Goal: Information Seeking & Learning: Check status

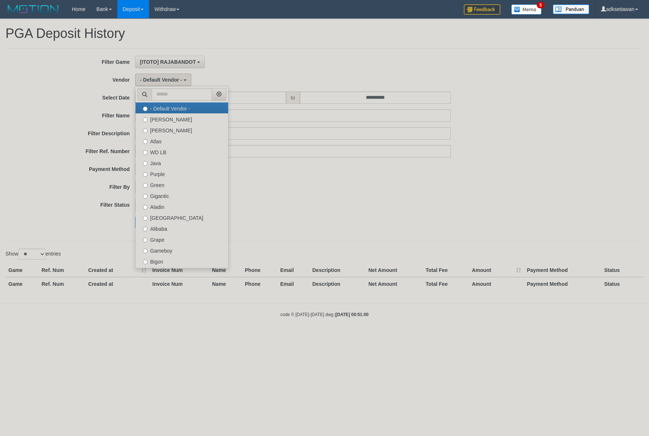
select select "**"
click at [185, 119] on label "[PERSON_NAME]" at bounding box center [182, 118] width 93 height 11
select select "**********"
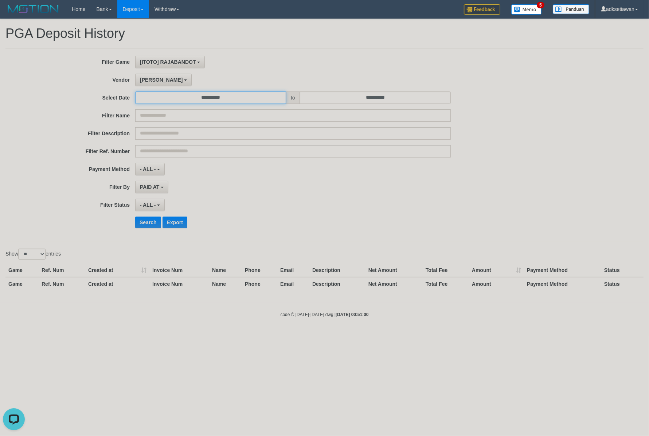
click at [241, 97] on input "**********" at bounding box center [210, 97] width 151 height 12
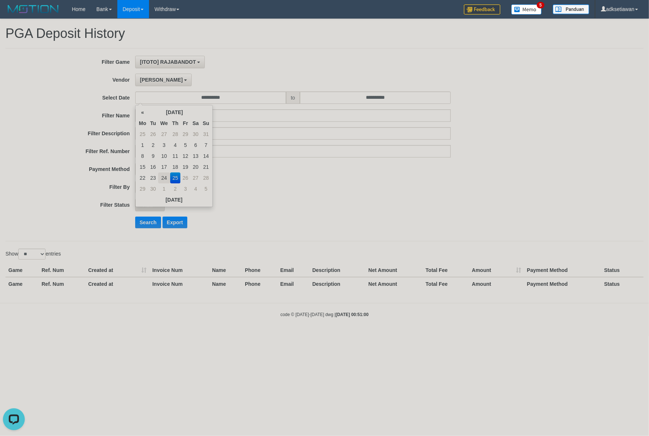
click at [167, 178] on td "24" at bounding box center [164, 177] width 12 height 11
type input "**********"
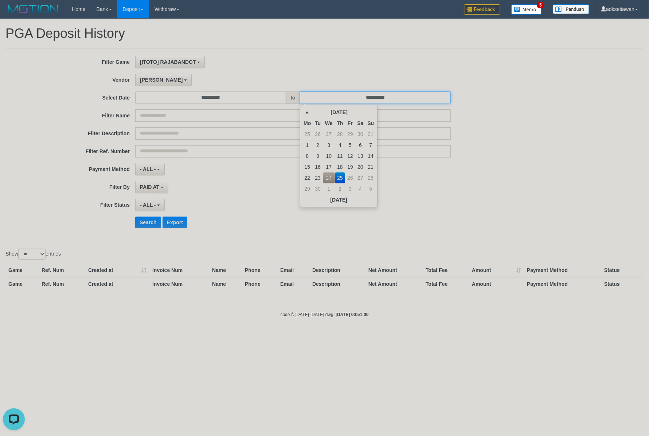
click at [383, 99] on input "**********" at bounding box center [375, 97] width 151 height 12
click at [327, 178] on td "24" at bounding box center [329, 177] width 12 height 11
type input "**********"
click at [525, 169] on div "**********" at bounding box center [270, 169] width 541 height 12
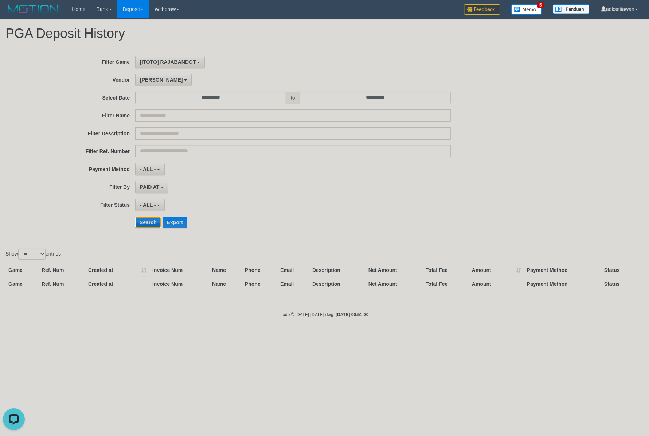
click at [156, 221] on button "Search" at bounding box center [148, 222] width 26 height 12
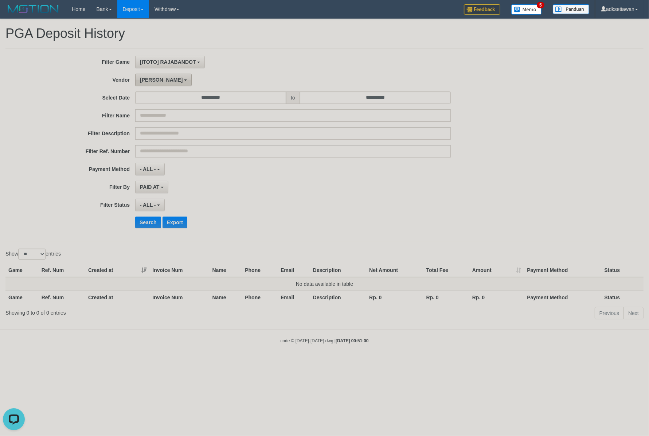
click at [149, 82] on span "[PERSON_NAME]" at bounding box center [161, 80] width 43 height 6
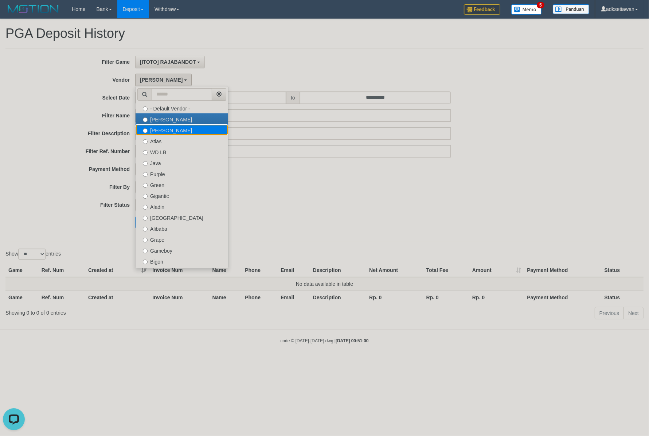
click at [168, 130] on label "[PERSON_NAME]" at bounding box center [182, 129] width 93 height 11
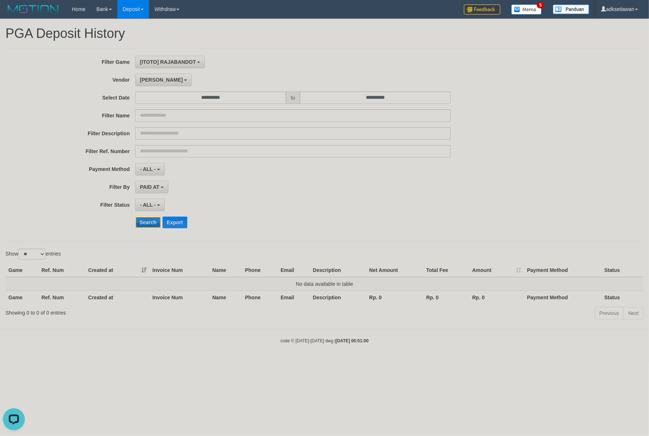
click at [147, 225] on button "Search" at bounding box center [148, 222] width 26 height 12
click at [151, 82] on span "[PERSON_NAME]" at bounding box center [161, 80] width 43 height 6
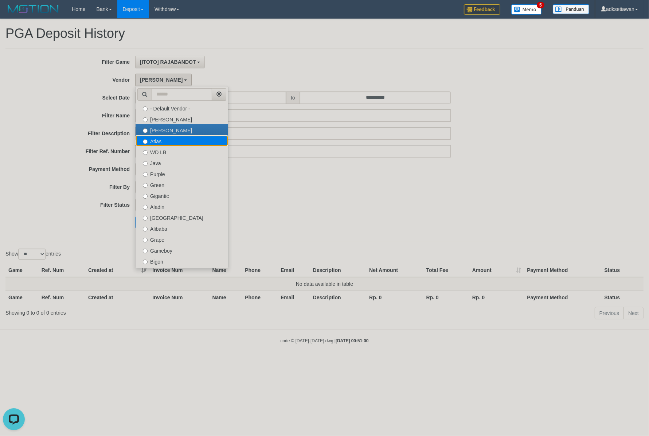
click at [161, 143] on label "Atlas" at bounding box center [182, 140] width 93 height 11
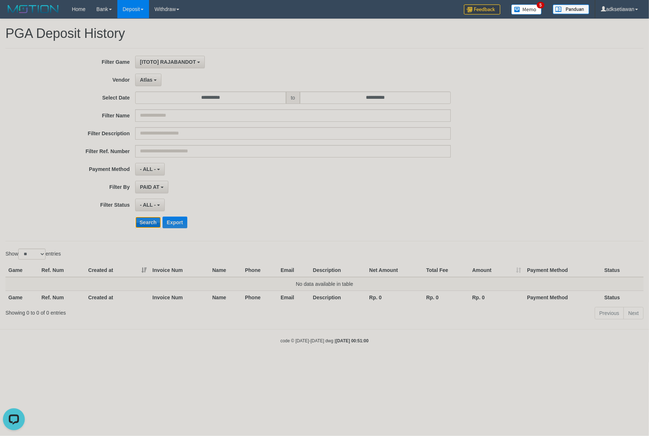
click at [152, 222] on button "Search" at bounding box center [148, 222] width 26 height 12
click at [155, 81] on b "button" at bounding box center [155, 79] width 3 height 1
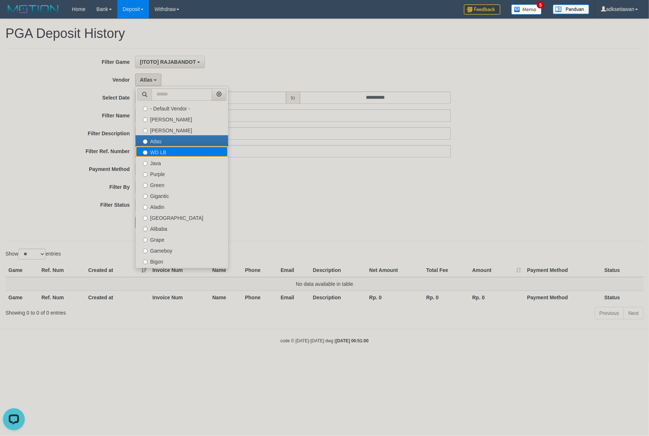
click at [162, 152] on label "WD LB" at bounding box center [182, 151] width 93 height 11
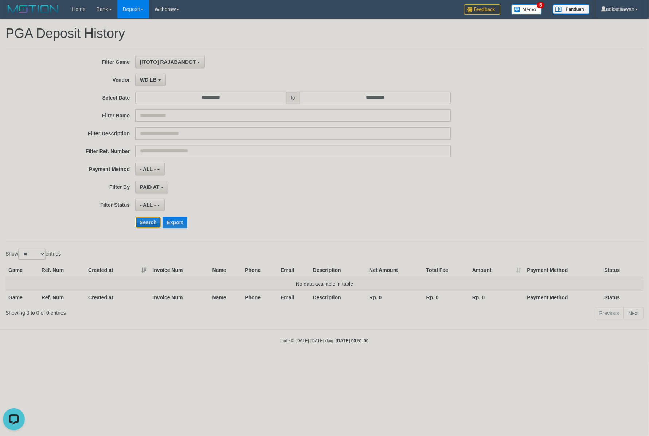
click at [140, 224] on button "Search" at bounding box center [148, 222] width 26 height 12
drag, startPoint x: 158, startPoint y: 78, endPoint x: 159, endPoint y: 73, distance: 4.9
click at [158, 78] on button "WD LB" at bounding box center [150, 80] width 31 height 12
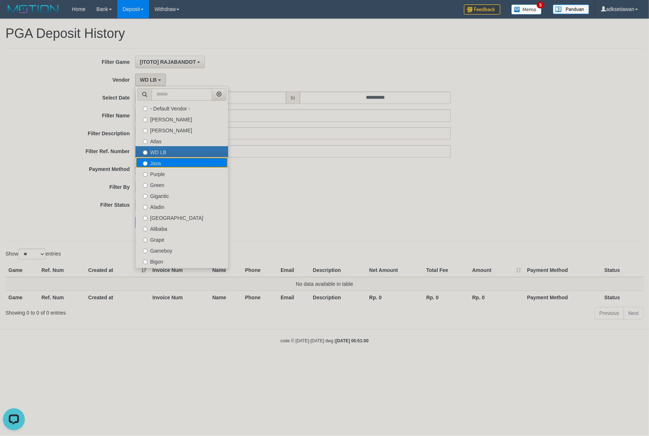
click at [172, 163] on label "Java" at bounding box center [182, 162] width 93 height 11
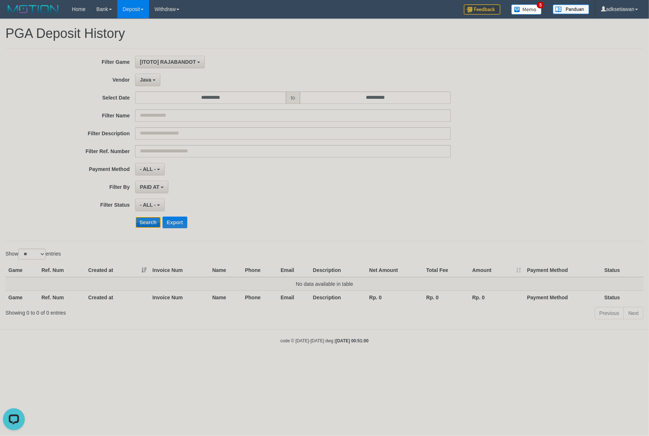
click at [141, 225] on button "Search" at bounding box center [148, 222] width 26 height 12
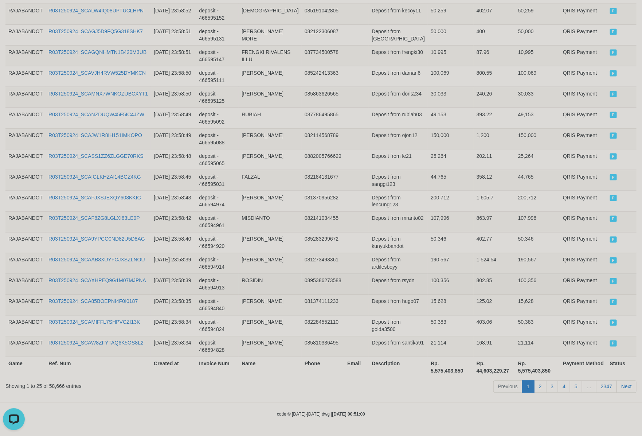
scroll to position [443, 0]
click at [428, 369] on th "Rp. 5,575,403,850" at bounding box center [451, 367] width 46 height 21
copy th "5,575,403,850"
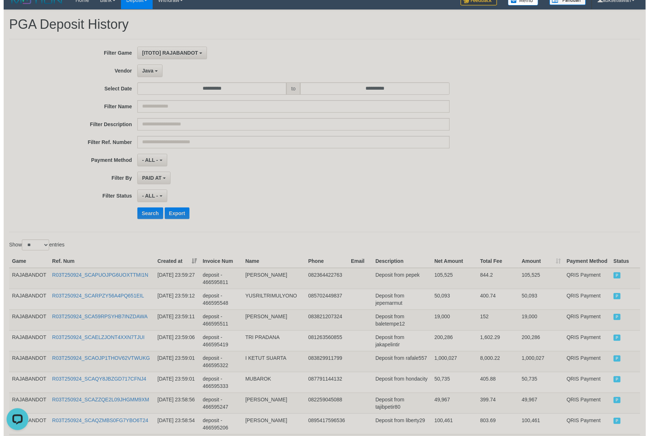
scroll to position [0, 0]
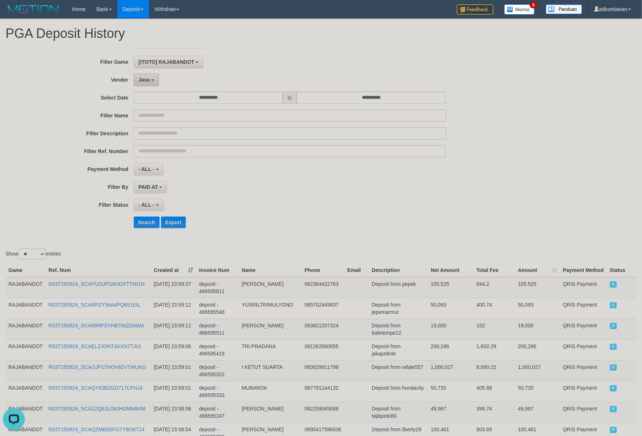
click at [148, 84] on button "Java" at bounding box center [146, 80] width 25 height 12
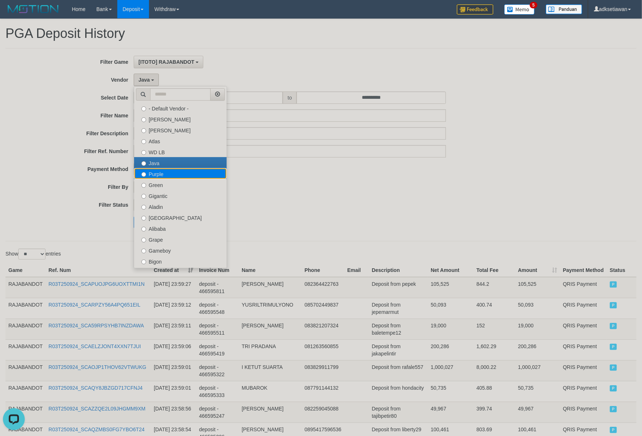
click at [170, 174] on label "Purple" at bounding box center [180, 173] width 93 height 11
select select "**********"
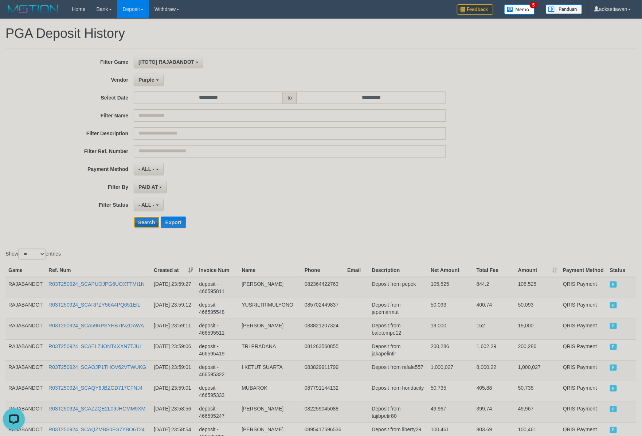
click at [150, 221] on button "Search" at bounding box center [147, 222] width 26 height 12
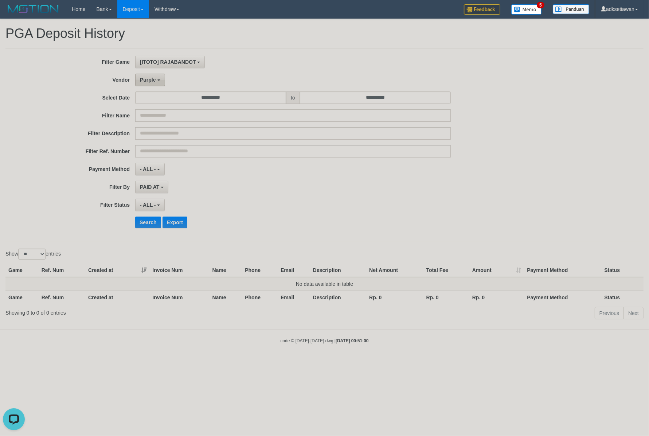
click at [152, 84] on button "Purple" at bounding box center [150, 80] width 30 height 12
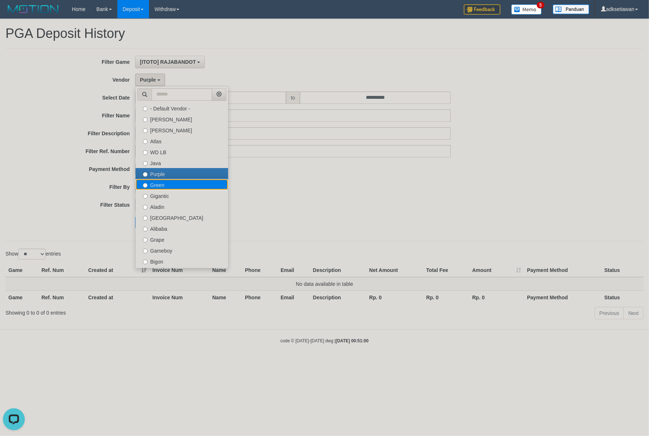
click at [168, 186] on label "Green" at bounding box center [182, 184] width 93 height 11
select select "**********"
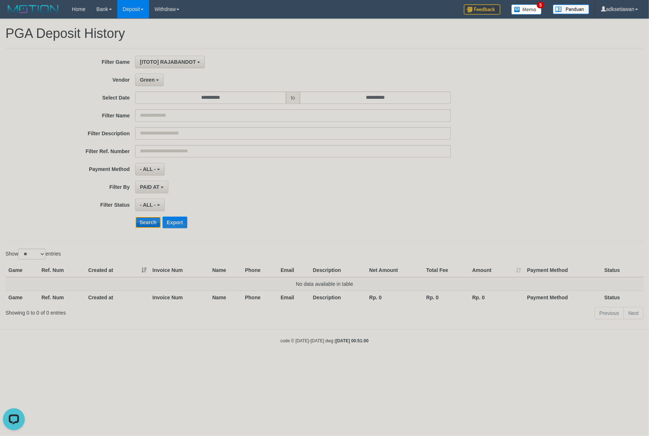
click at [150, 221] on button "Search" at bounding box center [148, 222] width 26 height 12
click at [158, 84] on button "Green" at bounding box center [149, 80] width 28 height 12
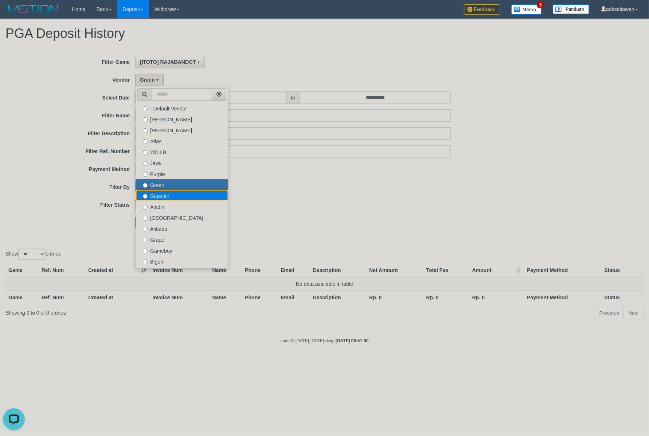
click at [160, 197] on label "Gigantic" at bounding box center [182, 195] width 93 height 11
select select "**********"
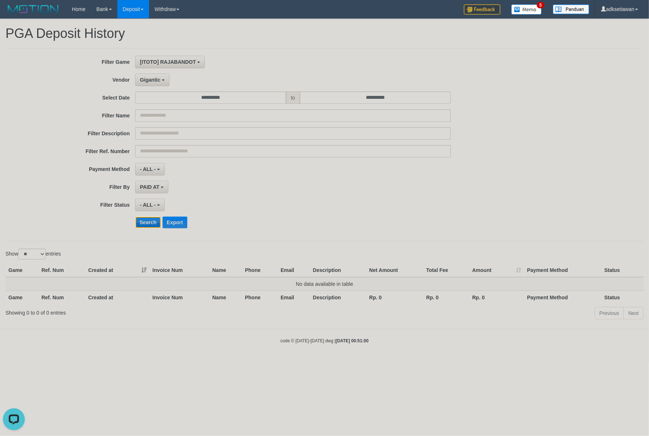
click at [148, 228] on button "Search" at bounding box center [148, 222] width 26 height 12
click at [154, 82] on span "Gigantic" at bounding box center [150, 80] width 20 height 6
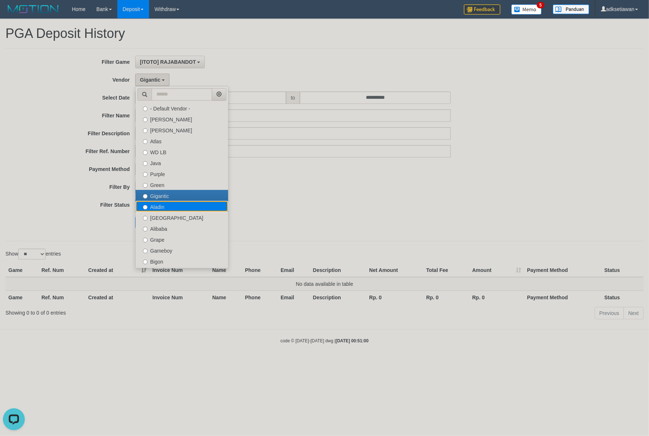
click at [174, 207] on label "Aladin" at bounding box center [182, 206] width 93 height 11
select select "**********"
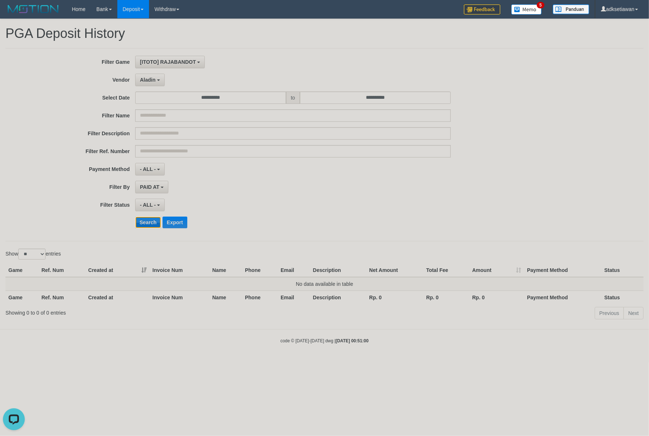
click at [148, 222] on button "Search" at bounding box center [148, 222] width 26 height 12
click at [150, 82] on span "Aladin" at bounding box center [148, 80] width 16 height 6
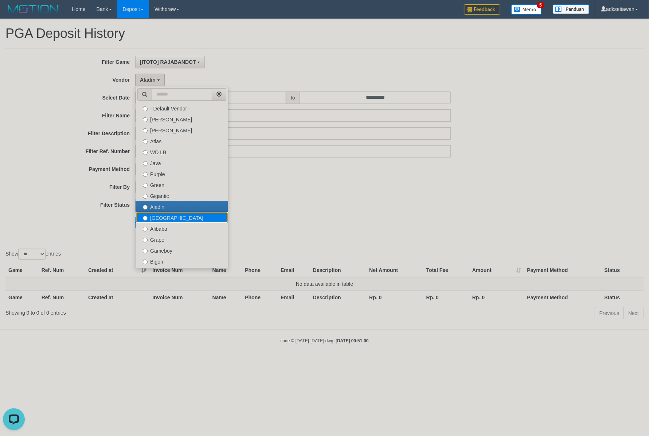
click at [157, 217] on label "[GEOGRAPHIC_DATA]" at bounding box center [182, 217] width 93 height 11
select select "**********"
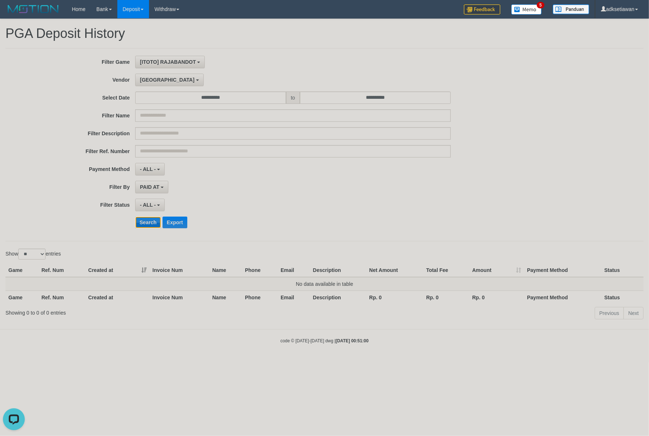
click at [153, 219] on button "Search" at bounding box center [148, 222] width 26 height 12
click at [146, 82] on span "[GEOGRAPHIC_DATA]" at bounding box center [167, 80] width 55 height 6
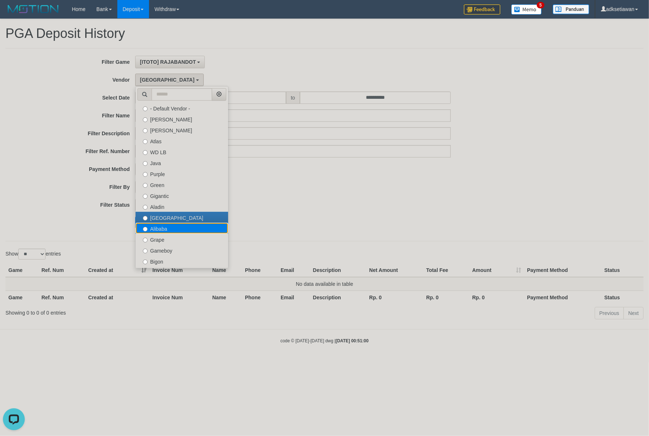
click at [172, 227] on label "Alibaba" at bounding box center [182, 228] width 93 height 11
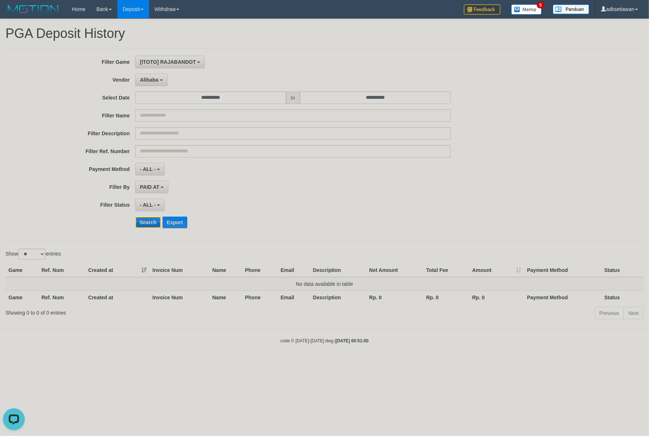
click at [155, 227] on button "Search" at bounding box center [148, 222] width 26 height 12
click at [151, 82] on span "Alibaba" at bounding box center [149, 80] width 19 height 6
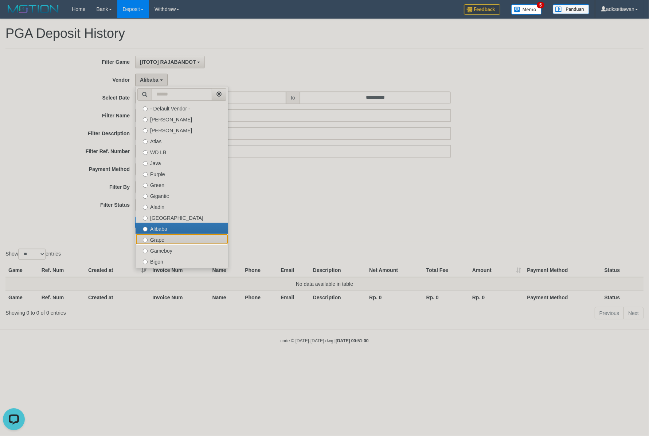
click at [164, 242] on label "Grape" at bounding box center [182, 238] width 93 height 11
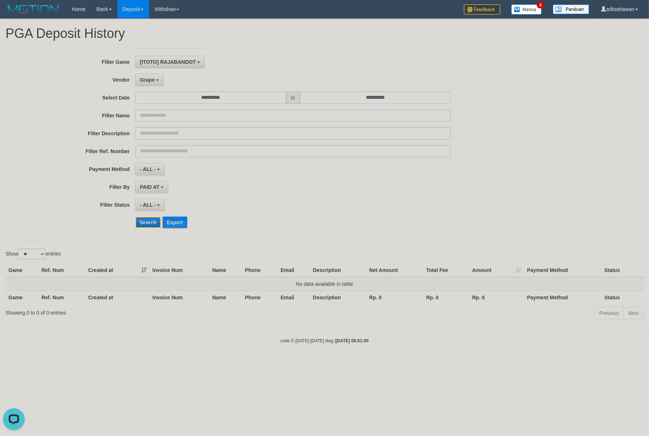
click at [148, 223] on button "Search" at bounding box center [148, 222] width 26 height 12
click at [146, 83] on button "Grape" at bounding box center [149, 80] width 28 height 12
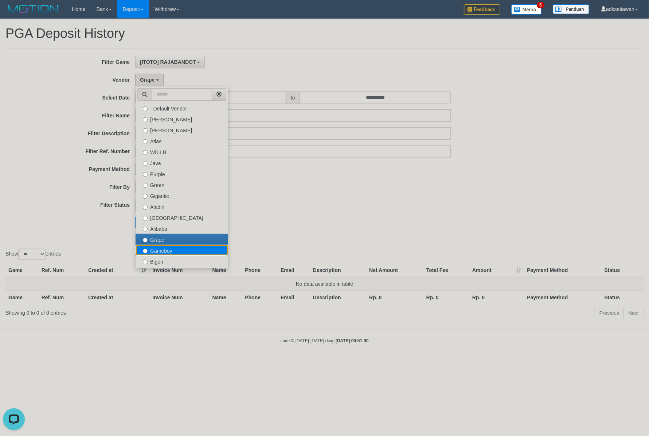
click at [169, 252] on label "Gameboy" at bounding box center [182, 249] width 93 height 11
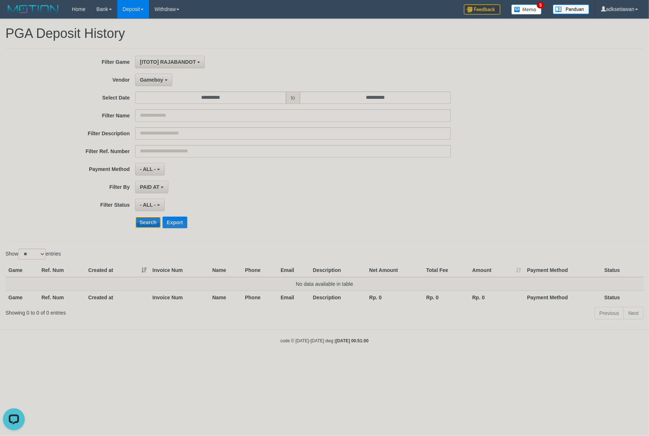
click at [151, 223] on button "Search" at bounding box center [148, 222] width 26 height 12
click at [161, 89] on div "**********" at bounding box center [270, 145] width 541 height 178
click at [157, 84] on button "Gameboy" at bounding box center [153, 80] width 37 height 12
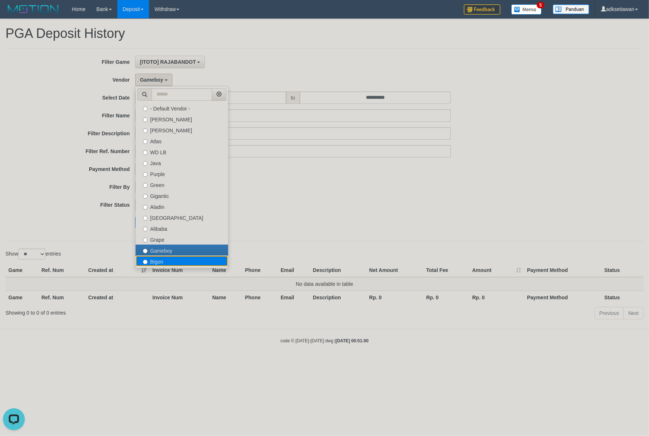
click at [164, 263] on label "Bigon" at bounding box center [182, 260] width 93 height 11
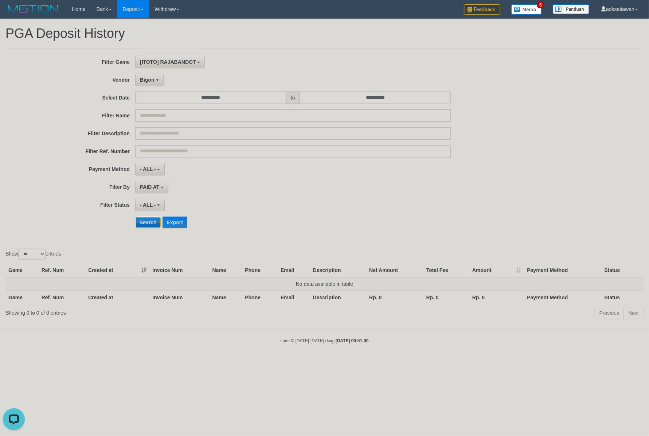
click at [150, 224] on button "Search" at bounding box center [148, 222] width 26 height 12
click at [153, 84] on button "Bigon" at bounding box center [149, 80] width 28 height 12
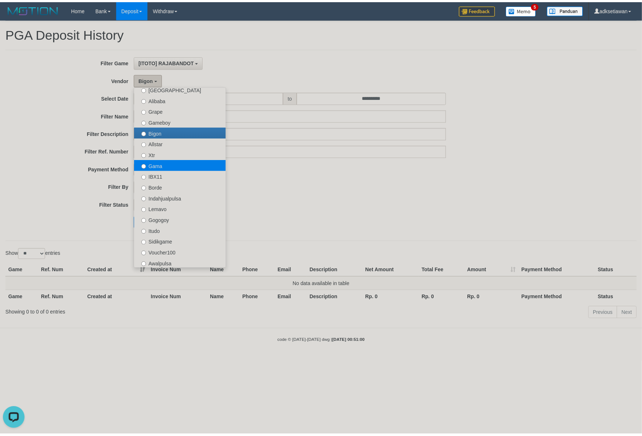
scroll to position [137, 0]
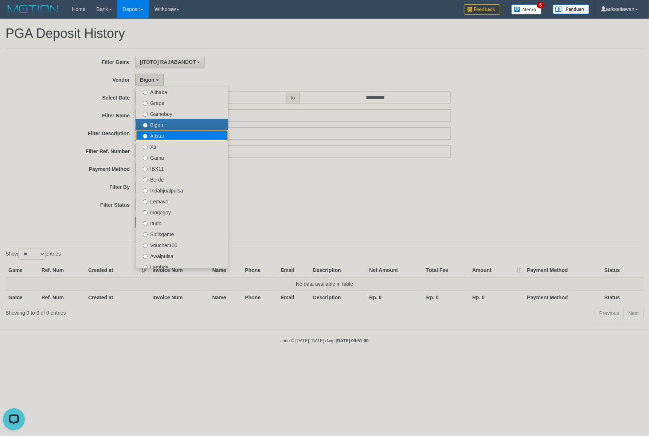
click at [165, 133] on label "Allstar" at bounding box center [182, 135] width 93 height 11
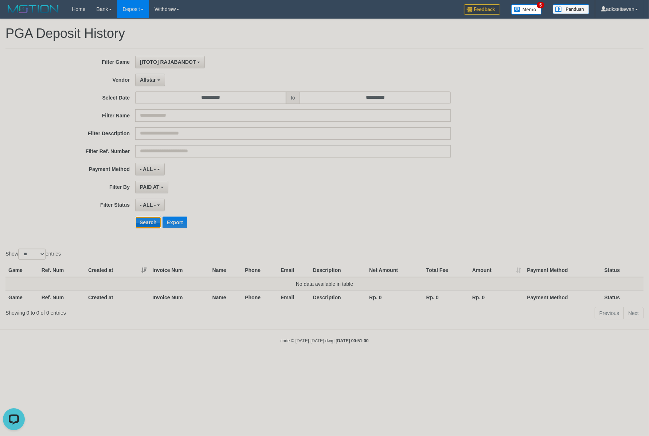
click at [152, 227] on button "Search" at bounding box center [148, 222] width 26 height 12
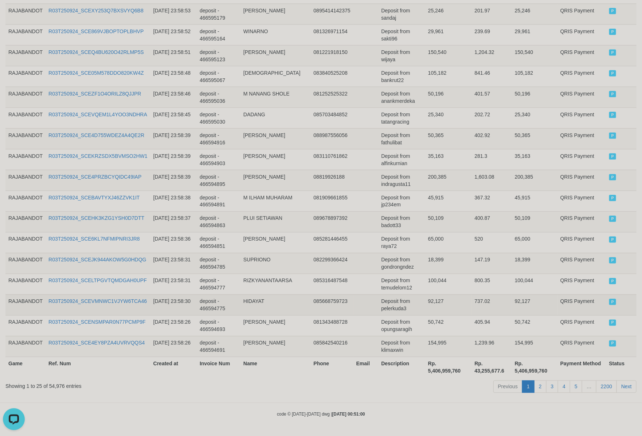
scroll to position [443, 0]
click at [449, 369] on th "Rp. 5,406,959,760" at bounding box center [448, 367] width 47 height 21
copy th "5,406,959,760"
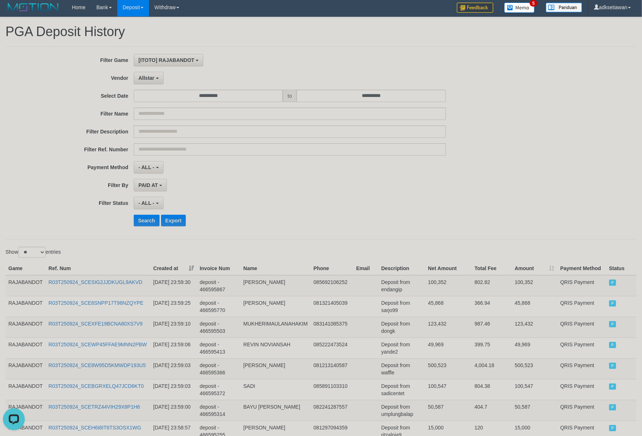
scroll to position [0, 0]
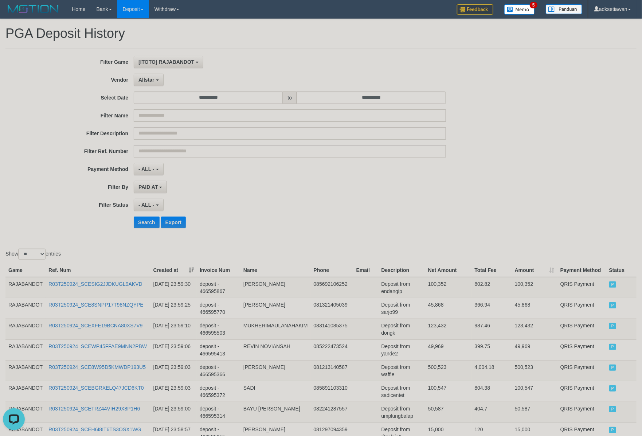
click at [318, 216] on div "**********" at bounding box center [267, 145] width 535 height 178
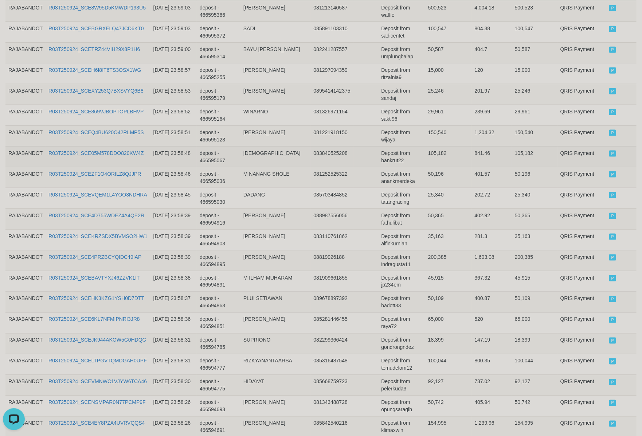
scroll to position [443, 0]
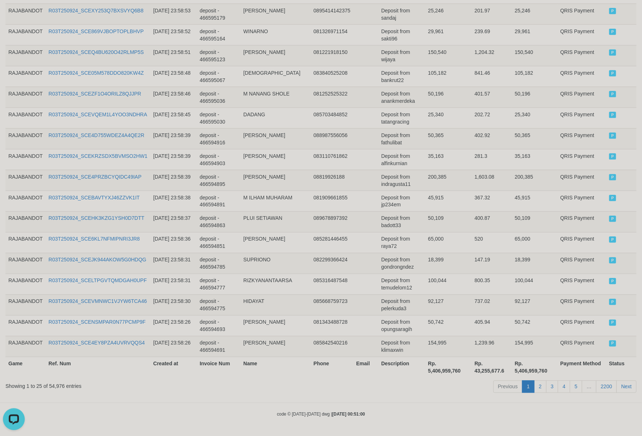
click at [448, 370] on th "Rp. 5,406,959,760" at bounding box center [448, 367] width 47 height 21
copy th "5,406,959,760"
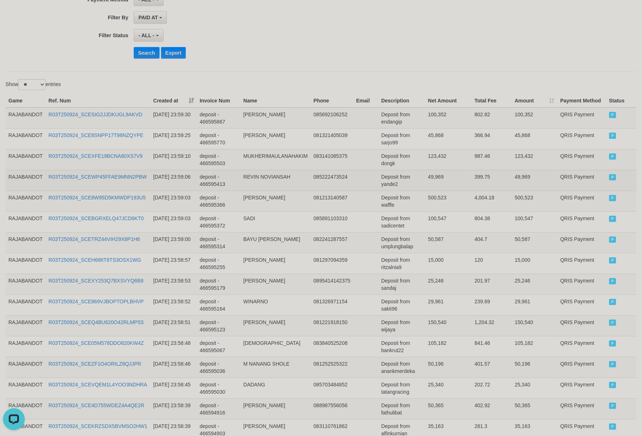
scroll to position [0, 0]
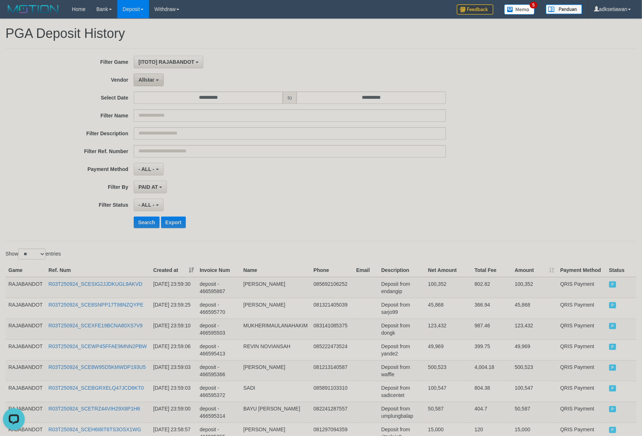
click at [154, 79] on span "Allstar" at bounding box center [146, 80] width 16 height 6
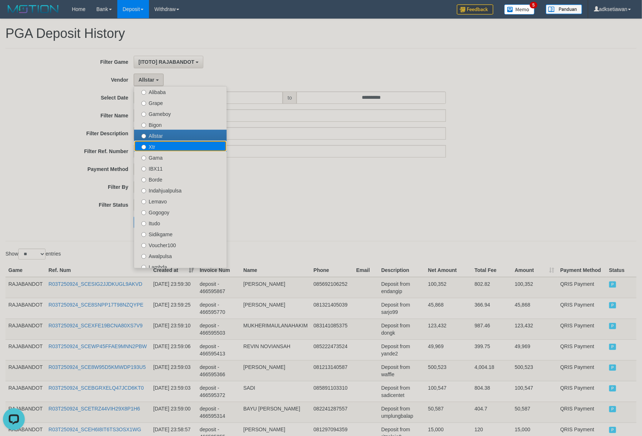
click at [174, 146] on label "Xtr" at bounding box center [180, 146] width 93 height 11
select select "**********"
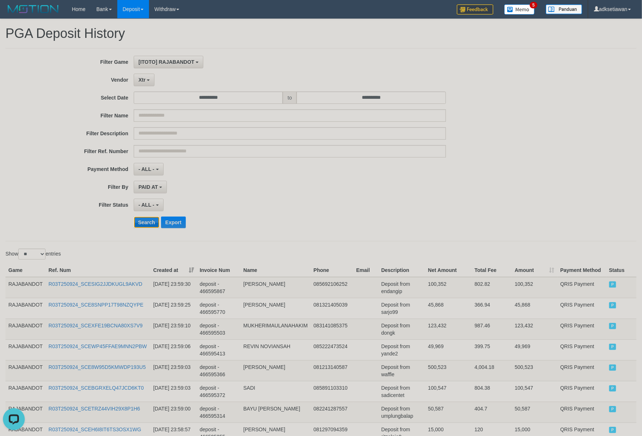
click at [150, 221] on button "Search" at bounding box center [147, 222] width 26 height 12
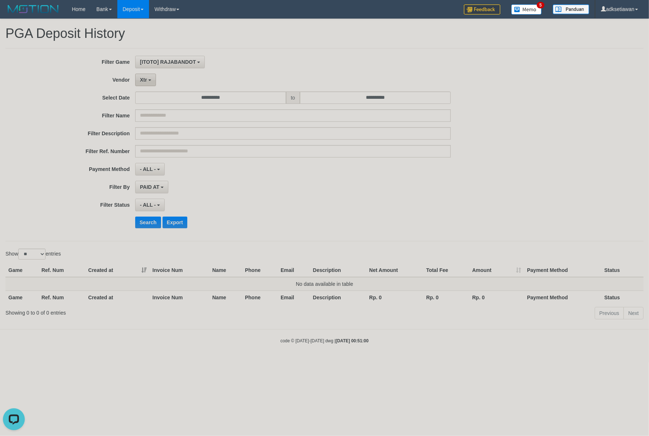
click at [149, 79] on button "Xtr" at bounding box center [145, 80] width 21 height 12
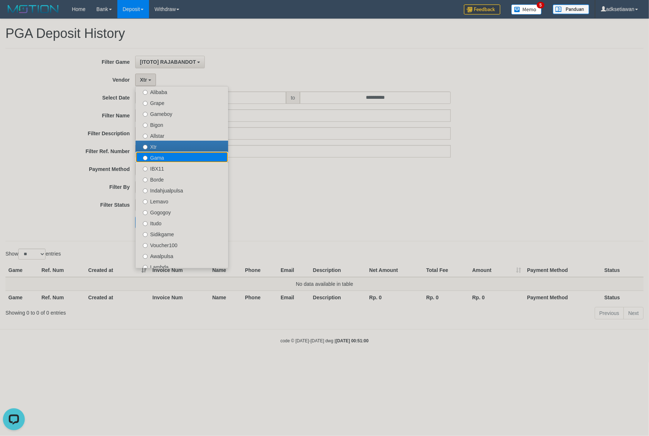
click at [164, 159] on label "Gama" at bounding box center [182, 157] width 93 height 11
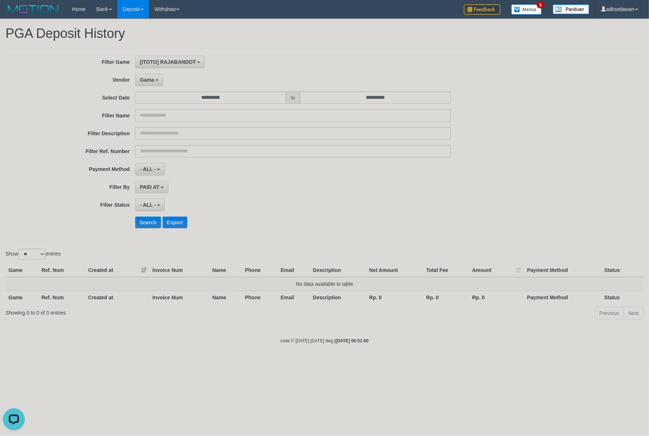
click at [150, 216] on div "**********" at bounding box center [270, 145] width 541 height 178
click at [150, 219] on button "Search" at bounding box center [148, 222] width 26 height 12
click at [152, 83] on span "Gama" at bounding box center [147, 80] width 14 height 6
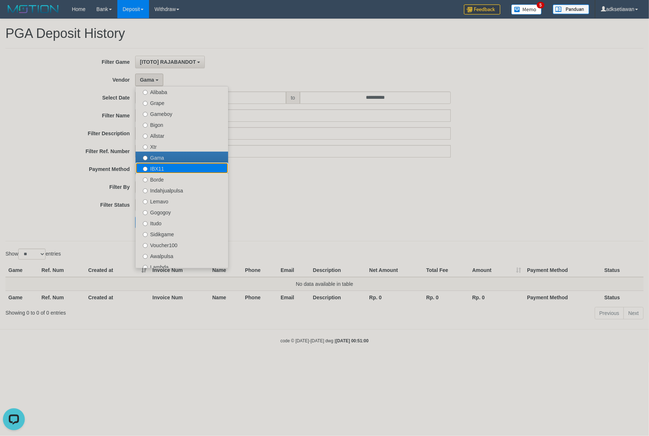
click at [161, 170] on label "IBX11" at bounding box center [182, 167] width 93 height 11
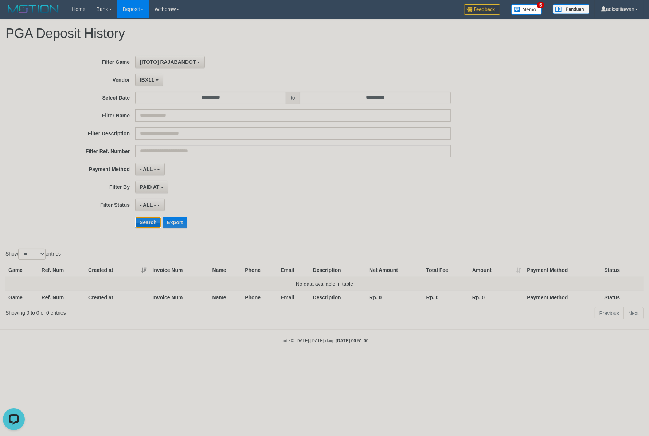
click at [150, 219] on button "Search" at bounding box center [148, 222] width 26 height 12
click at [151, 85] on button "IBX11" at bounding box center [149, 80] width 28 height 12
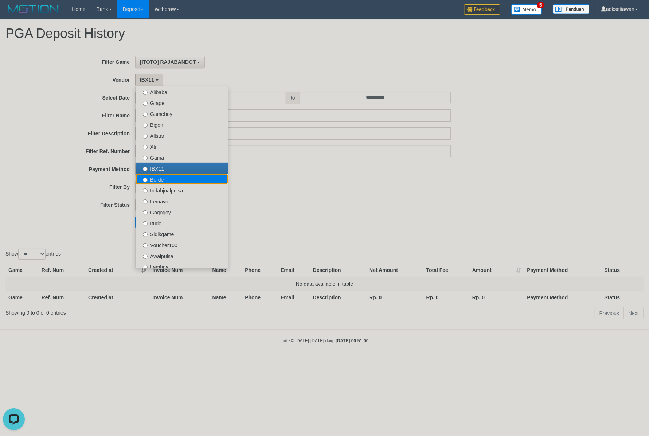
click at [159, 181] on label "Borde" at bounding box center [182, 178] width 93 height 11
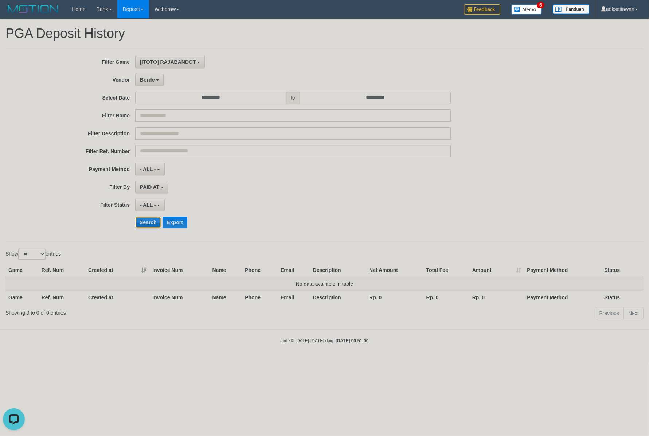
click at [155, 223] on button "Search" at bounding box center [148, 222] width 26 height 12
click at [154, 86] on button "Borde" at bounding box center [149, 80] width 28 height 12
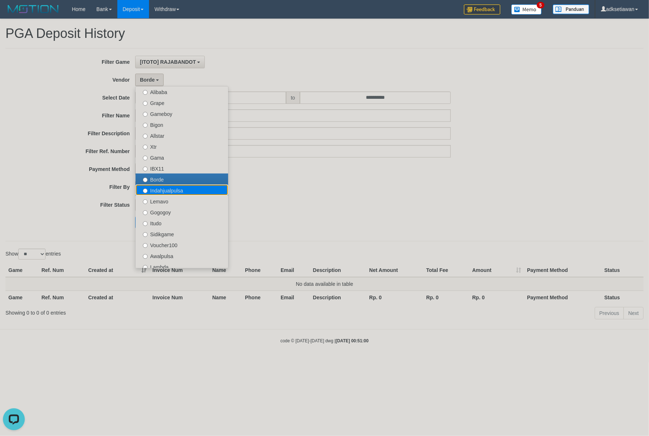
click at [162, 190] on label "Indahjualpulsa" at bounding box center [182, 189] width 93 height 11
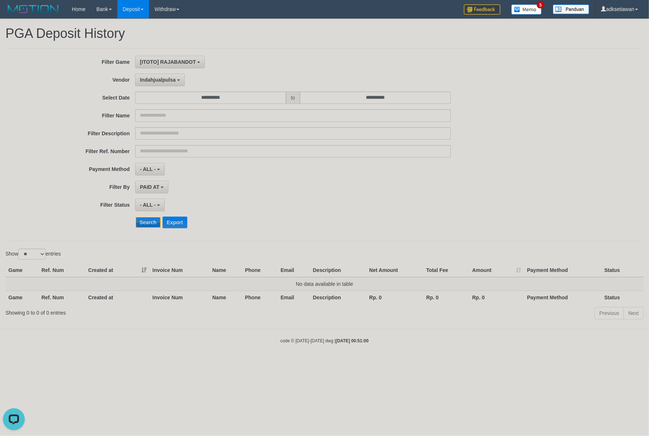
click at [146, 224] on button "Search" at bounding box center [148, 222] width 26 height 12
click at [163, 84] on button "Indahjualpulsa" at bounding box center [160, 80] width 50 height 12
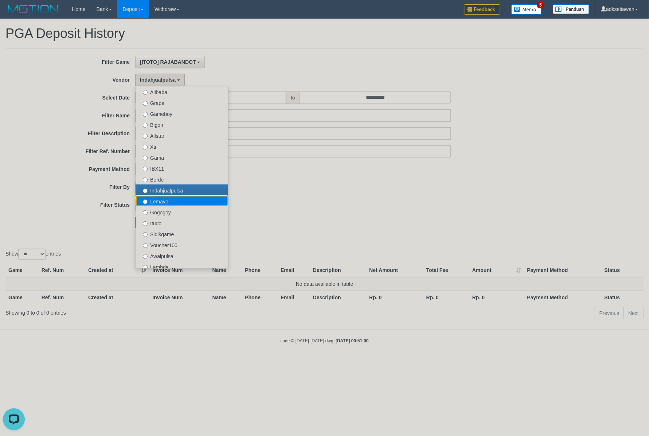
click at [160, 200] on label "Lemavo" at bounding box center [182, 200] width 93 height 11
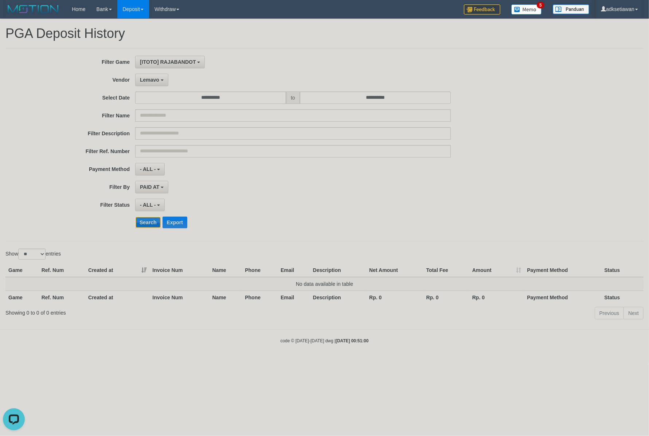
click at [147, 220] on button "Search" at bounding box center [148, 222] width 26 height 12
click at [163, 86] on button "Lemavo" at bounding box center [151, 80] width 33 height 12
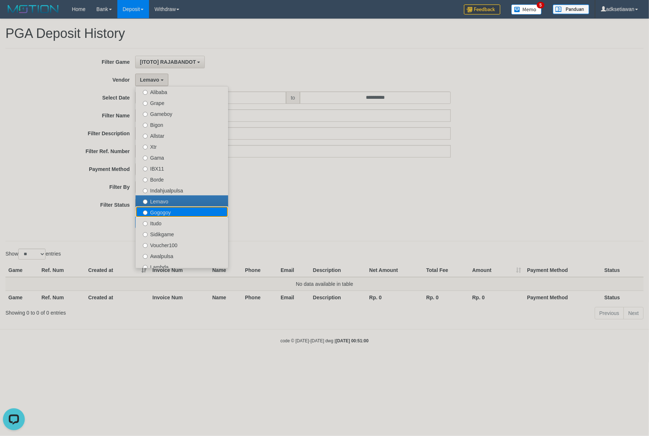
click at [158, 212] on label "Gogogoy" at bounding box center [182, 211] width 93 height 11
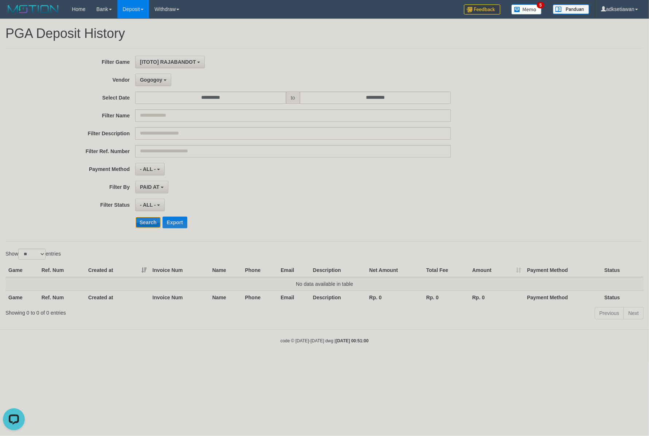
click at [153, 227] on button "Search" at bounding box center [148, 222] width 26 height 12
click at [150, 84] on button "Gogogoy" at bounding box center [153, 80] width 36 height 12
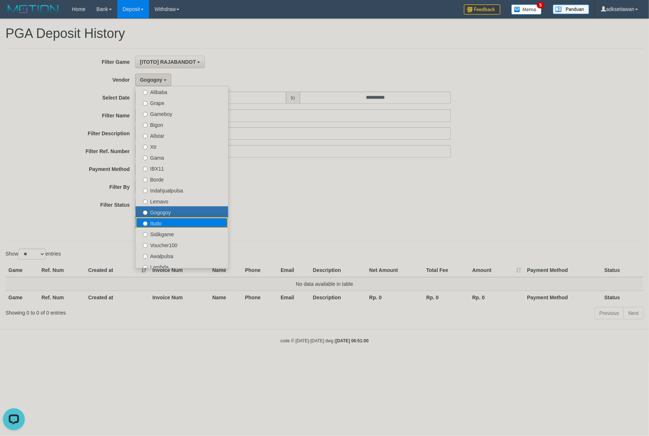
click at [163, 221] on label "Itudo" at bounding box center [182, 222] width 93 height 11
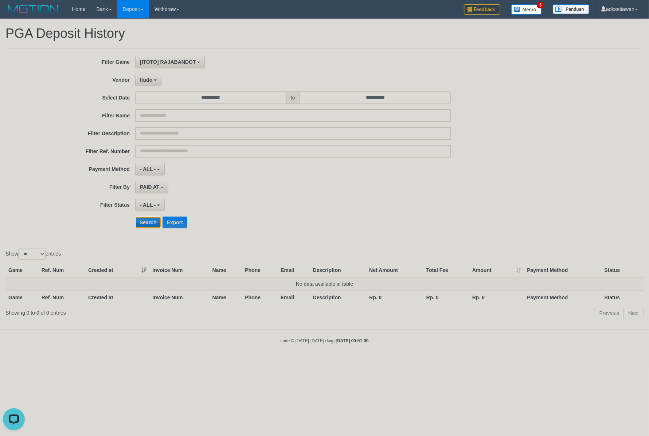
click at [146, 223] on button "Search" at bounding box center [148, 222] width 26 height 12
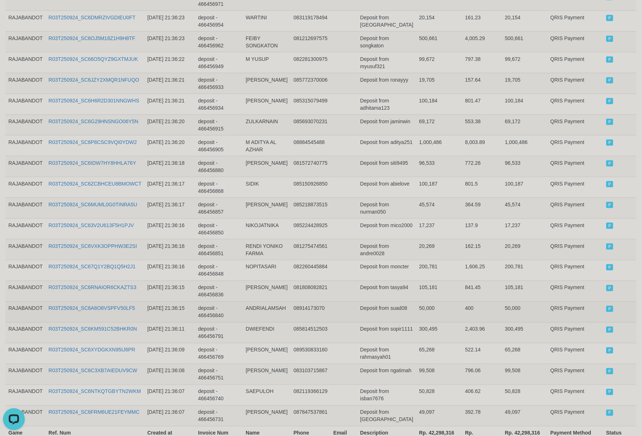
scroll to position [450, 0]
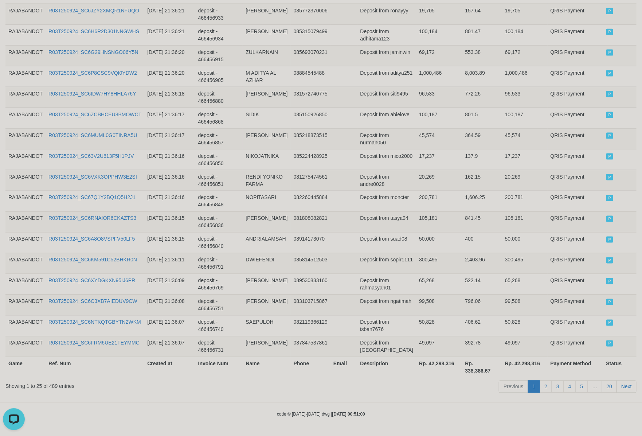
click at [427, 364] on th "Rp. 42,298,316" at bounding box center [439, 367] width 46 height 21
copy th "42,298,316"
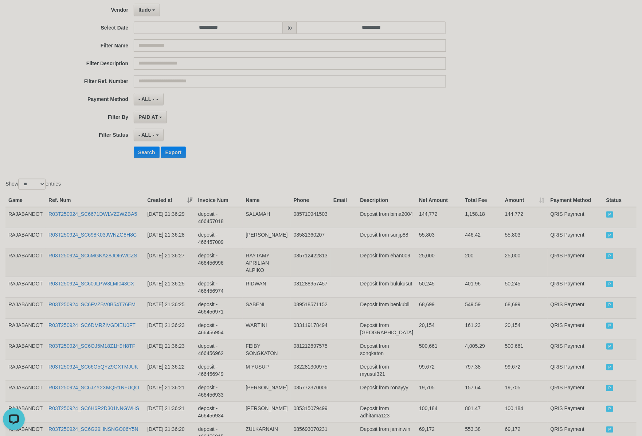
scroll to position [0, 0]
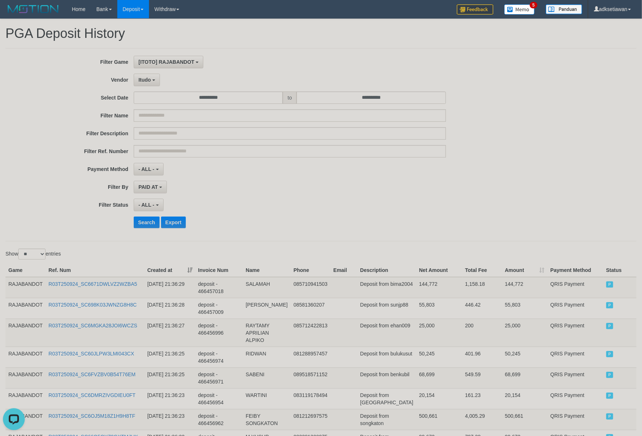
click at [283, 196] on div "**********" at bounding box center [267, 145] width 535 height 178
click at [150, 79] on span "Itudo" at bounding box center [144, 80] width 12 height 6
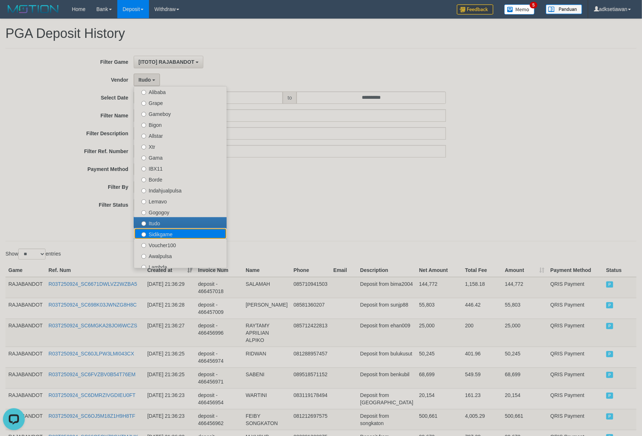
click at [175, 235] on label "Sidikgame" at bounding box center [180, 233] width 93 height 11
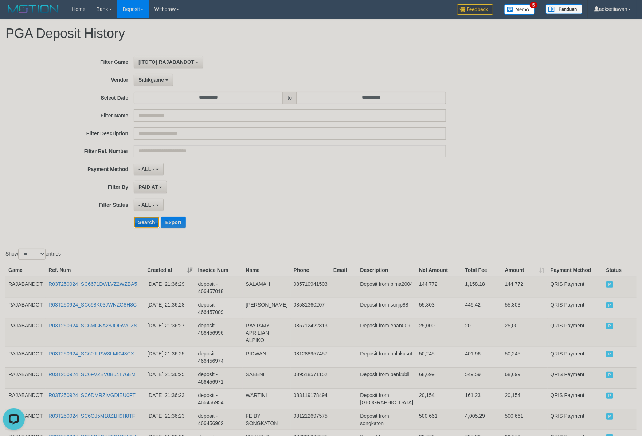
click at [149, 221] on button "Search" at bounding box center [147, 222] width 26 height 12
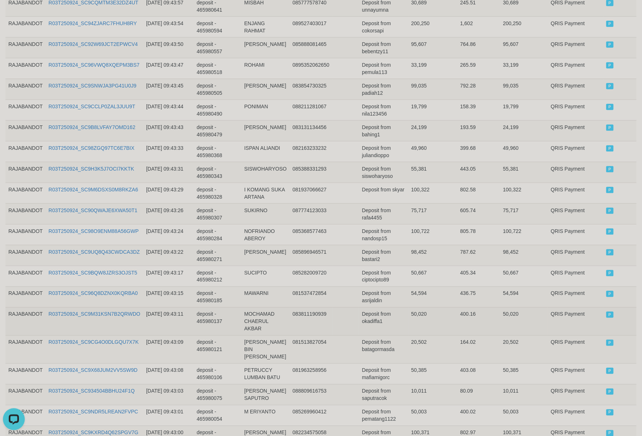
scroll to position [464, 0]
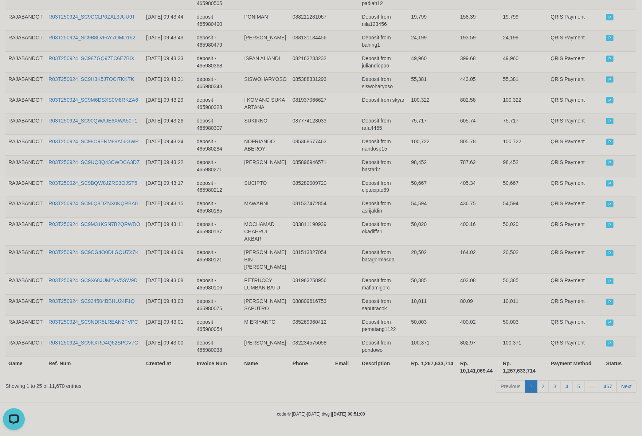
click at [428, 363] on th "Rp. 1,267,633,714" at bounding box center [432, 367] width 49 height 21
copy th "1,267,633,714"
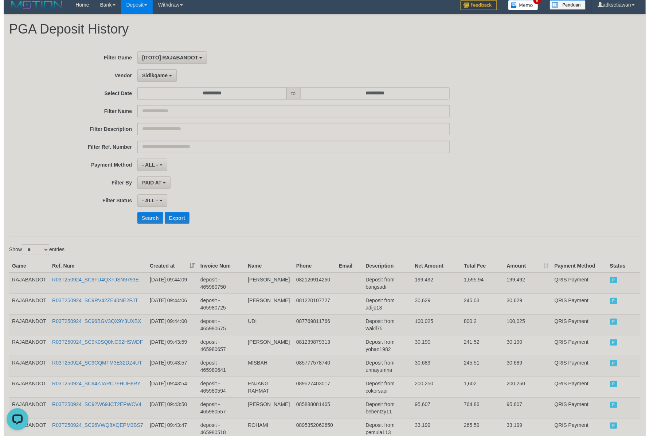
scroll to position [0, 0]
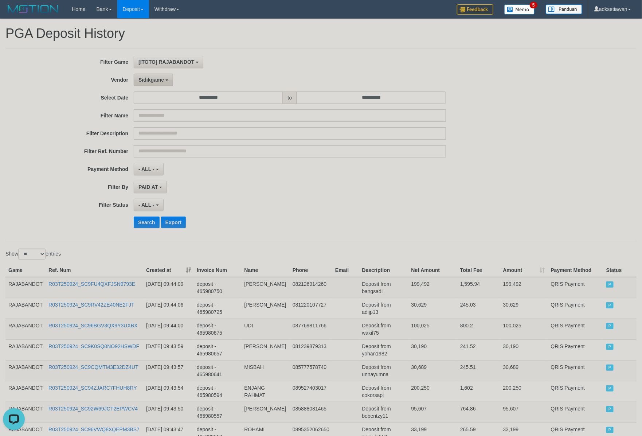
click at [164, 82] on button "Sidikgame" at bounding box center [153, 80] width 39 height 12
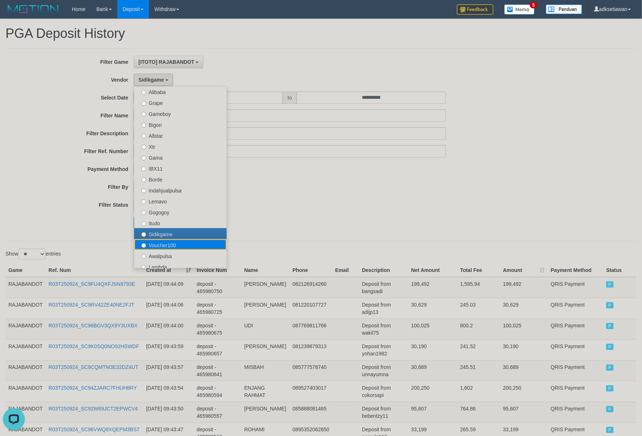
click at [192, 241] on label "Voucher100" at bounding box center [180, 244] width 93 height 11
select select "**********"
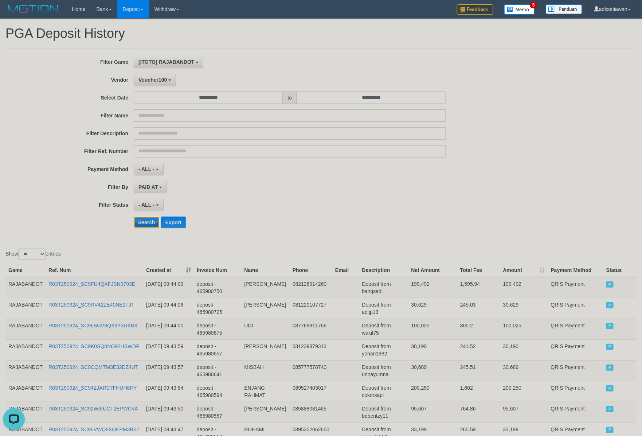
click at [147, 219] on button "Search" at bounding box center [147, 222] width 26 height 12
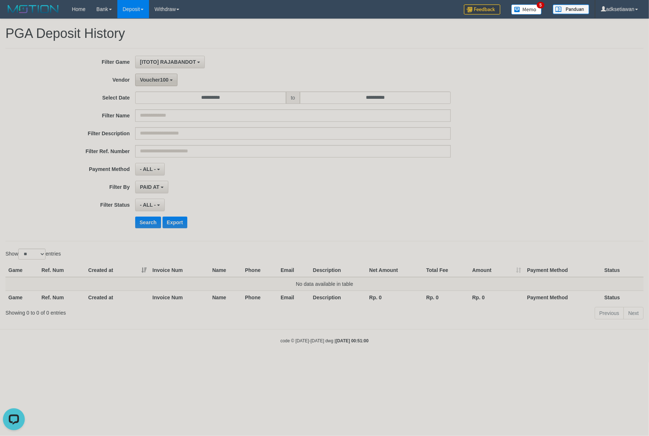
click at [163, 85] on button "Voucher100" at bounding box center [156, 80] width 42 height 12
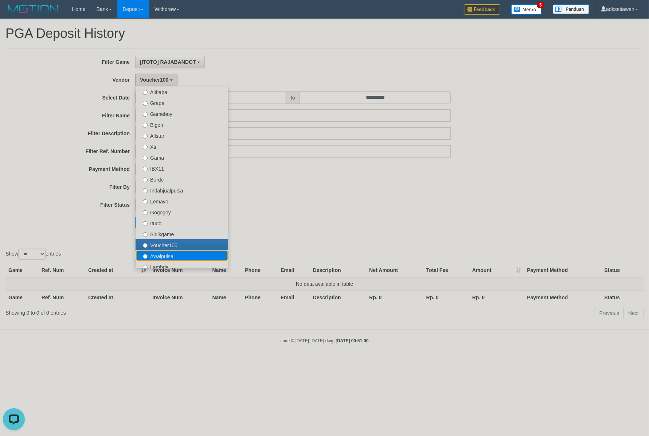
click at [176, 254] on label "Awalpulsa" at bounding box center [182, 255] width 93 height 11
select select "**********"
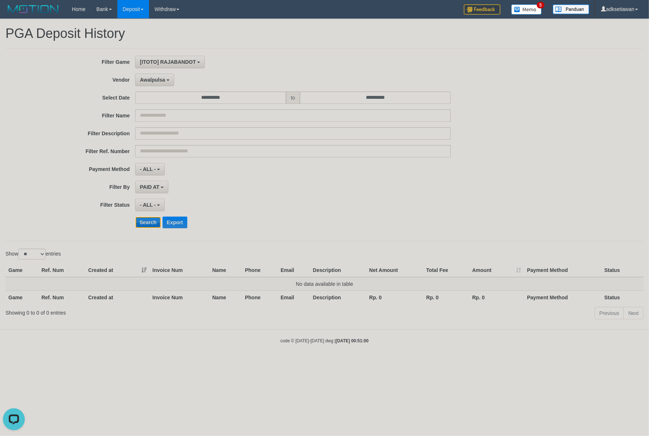
click at [147, 226] on button "Search" at bounding box center [148, 222] width 26 height 12
click at [166, 84] on button "Awalpulsa" at bounding box center [154, 80] width 39 height 12
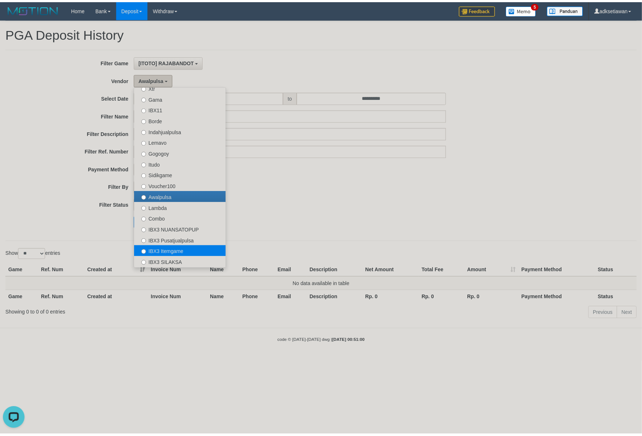
scroll to position [228, 0]
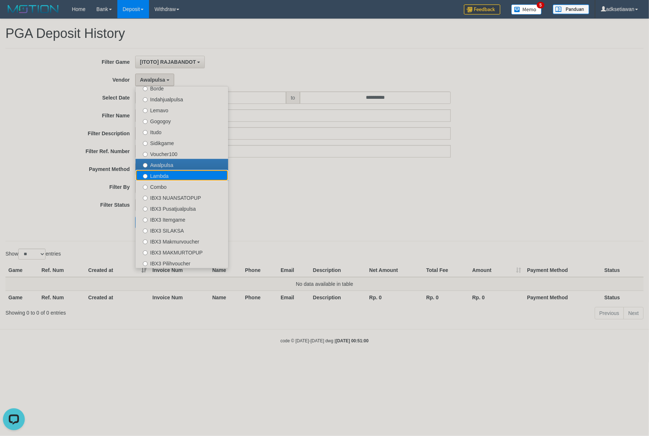
click at [176, 177] on label "Lambda" at bounding box center [182, 175] width 93 height 11
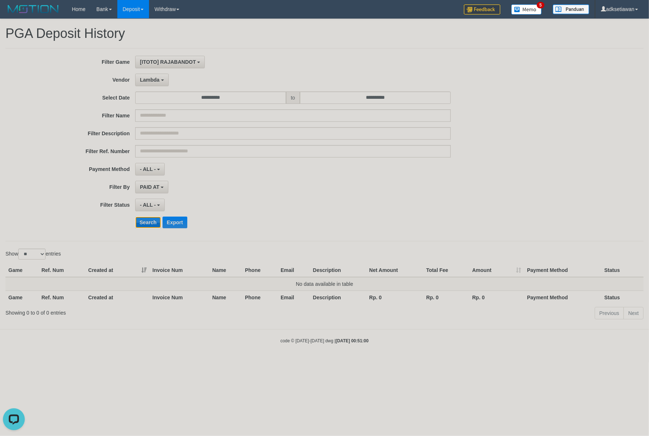
click at [149, 223] on button "Search" at bounding box center [148, 222] width 26 height 12
click at [169, 81] on div "Lambda - Default Vendor - [PERSON_NAME] Atlas WD LB Java Purple Green Gigantic …" at bounding box center [292, 80] width 315 height 12
click at [168, 81] on button "Lambda" at bounding box center [152, 80] width 34 height 12
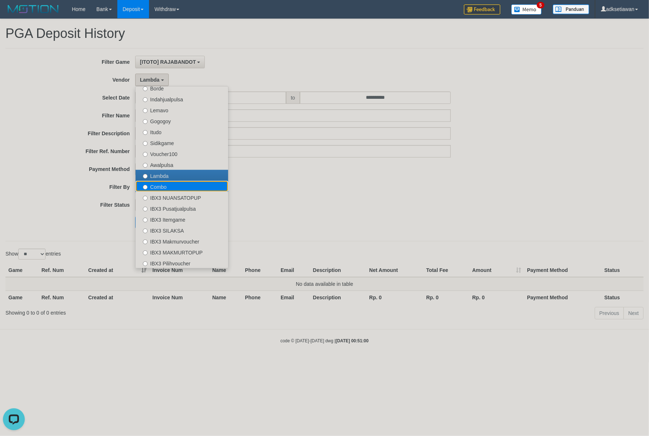
click at [174, 188] on label "Combo" at bounding box center [182, 186] width 93 height 11
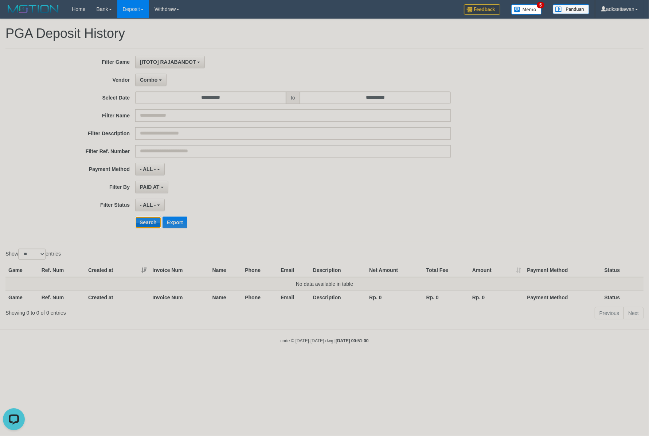
click at [148, 219] on button "Search" at bounding box center [148, 222] width 26 height 12
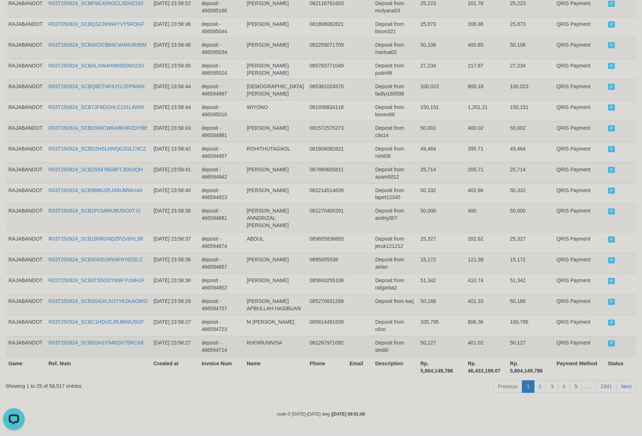
scroll to position [457, 0]
click at [435, 361] on th "Rp. 5,804,149,786" at bounding box center [440, 367] width 47 height 21
copy th "5,804,149,786"
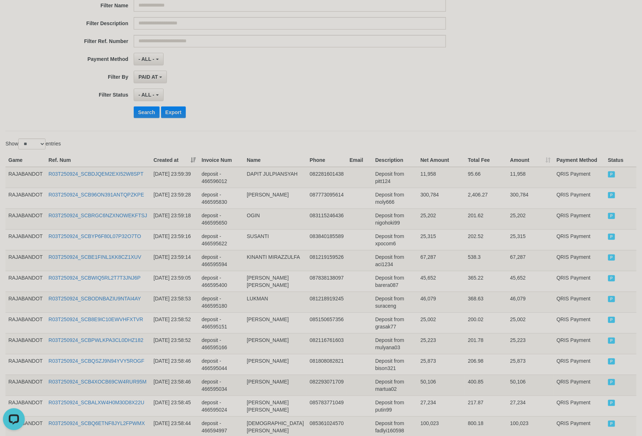
scroll to position [0, 0]
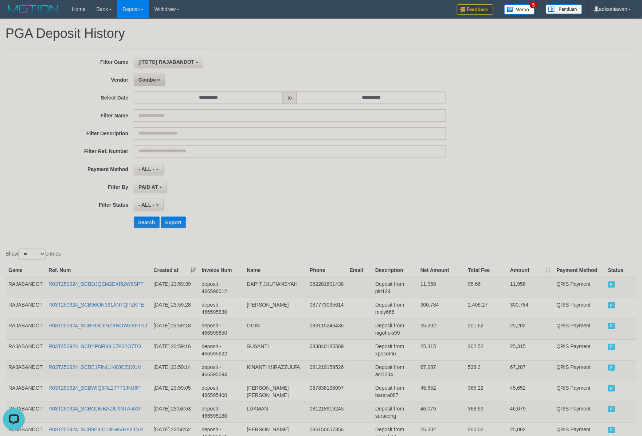
click at [154, 82] on span "Combo" at bounding box center [146, 80] width 17 height 6
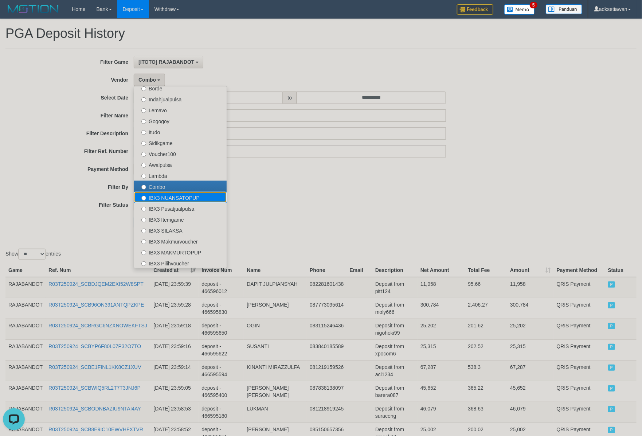
click at [186, 200] on label "IBX3 NUANSATOPUP" at bounding box center [180, 197] width 93 height 11
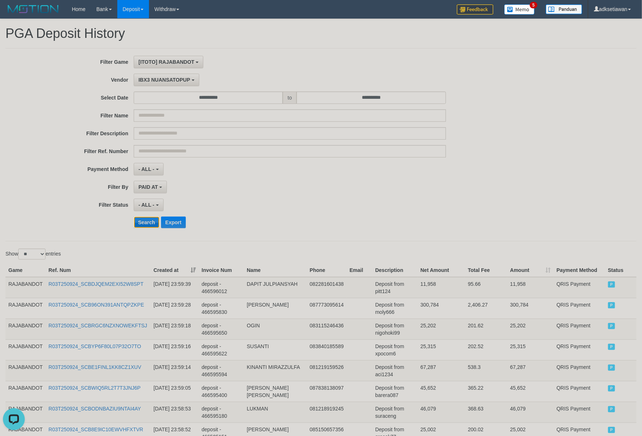
click at [148, 221] on button "Search" at bounding box center [147, 222] width 26 height 12
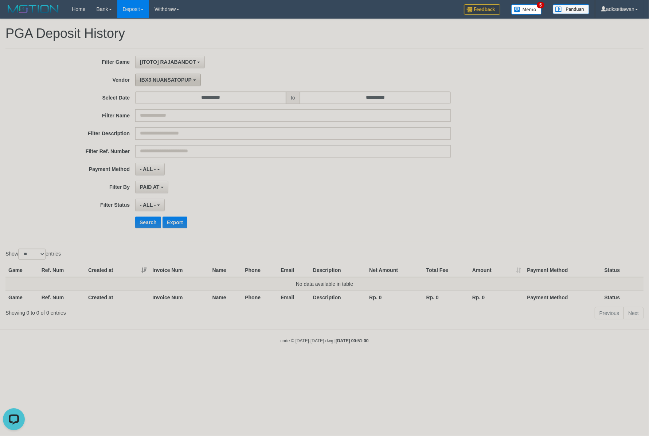
click at [175, 84] on button "IBX3 NUANSATOPUP" at bounding box center [167, 80] width 65 height 12
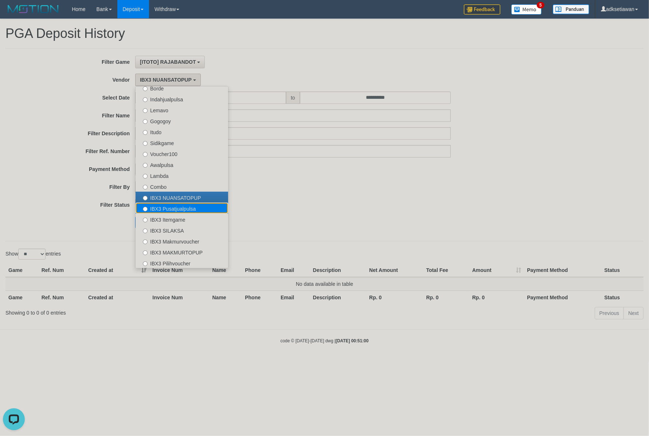
click at [180, 207] on label "IBX3 Pusatjualpulsa" at bounding box center [182, 208] width 93 height 11
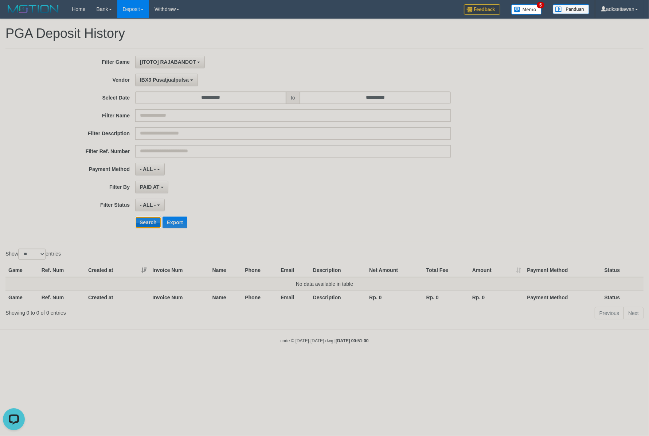
click at [150, 224] on button "Search" at bounding box center [148, 222] width 26 height 12
click at [174, 83] on span "IBX3 Pusatjualpulsa" at bounding box center [164, 80] width 49 height 6
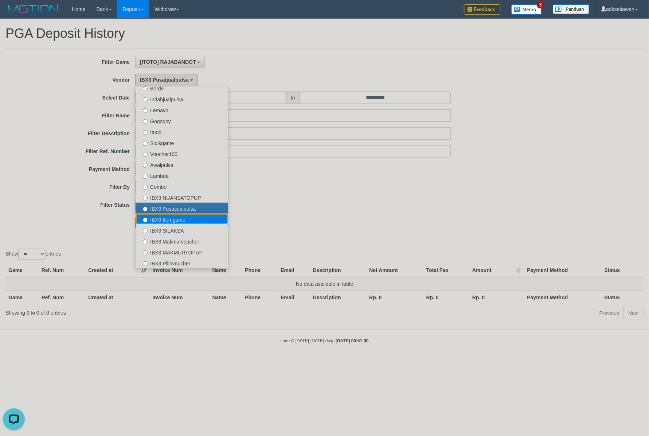
click at [169, 218] on label "IBX3 Itemgame" at bounding box center [182, 218] width 93 height 11
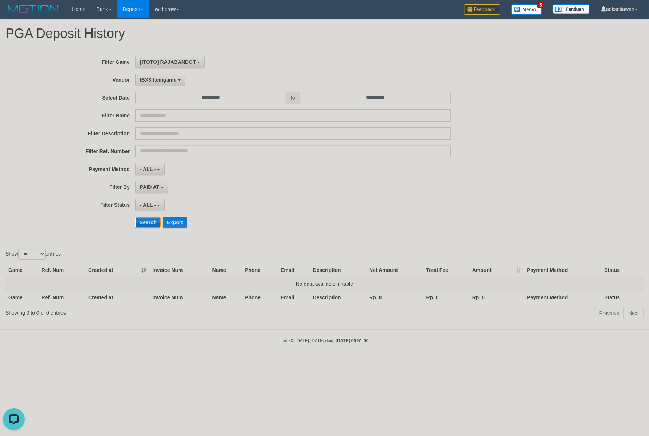
click at [153, 223] on button "Search" at bounding box center [148, 222] width 26 height 12
click at [161, 84] on button "IBX3 Itemgame" at bounding box center [160, 80] width 50 height 12
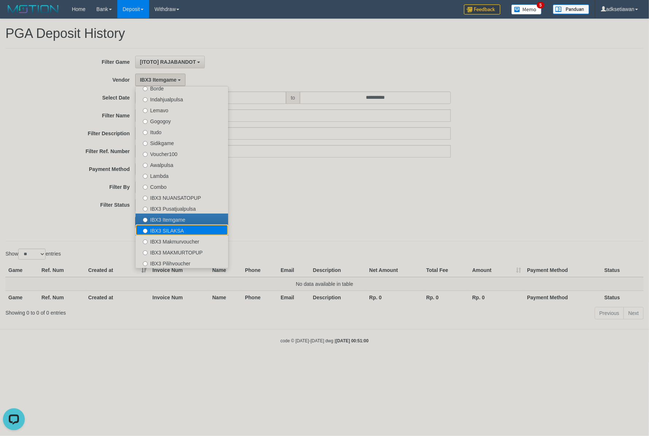
click at [176, 229] on label "IBX3 SILAKSA" at bounding box center [182, 229] width 93 height 11
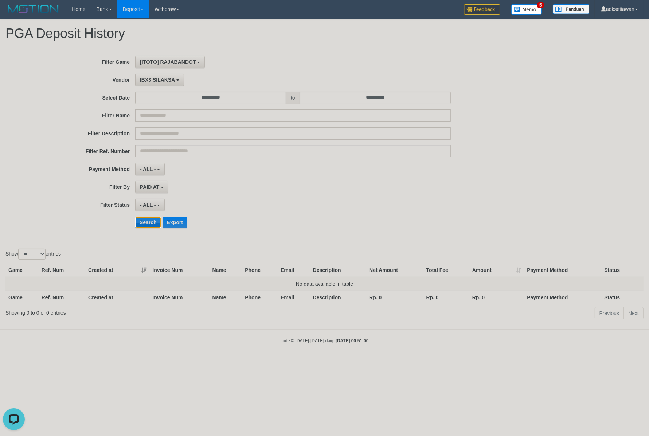
click at [152, 225] on button "Search" at bounding box center [148, 222] width 26 height 12
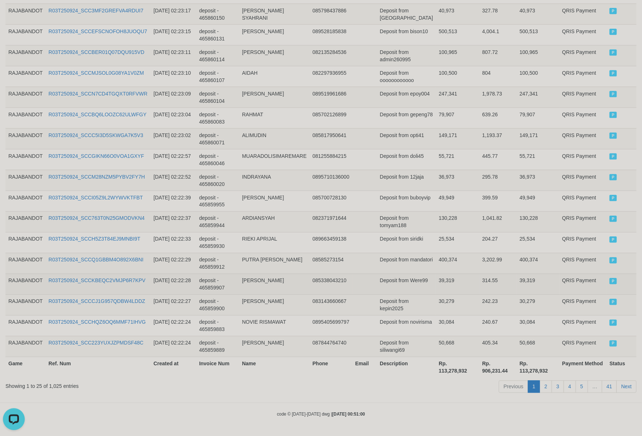
scroll to position [443, 0]
click at [450, 362] on th "Rp. 113,278,932" at bounding box center [457, 367] width 43 height 21
copy th "113,278,932"
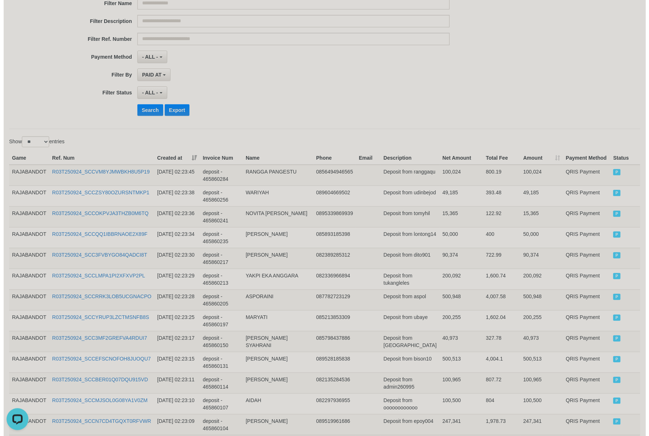
scroll to position [0, 0]
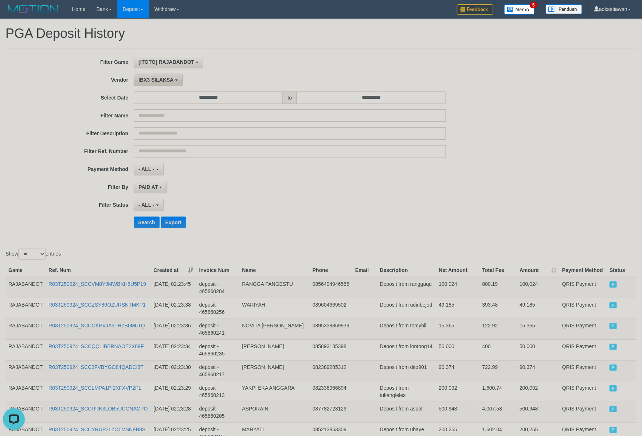
click at [166, 84] on button "IBX3 SILAKSA" at bounding box center [158, 80] width 49 height 12
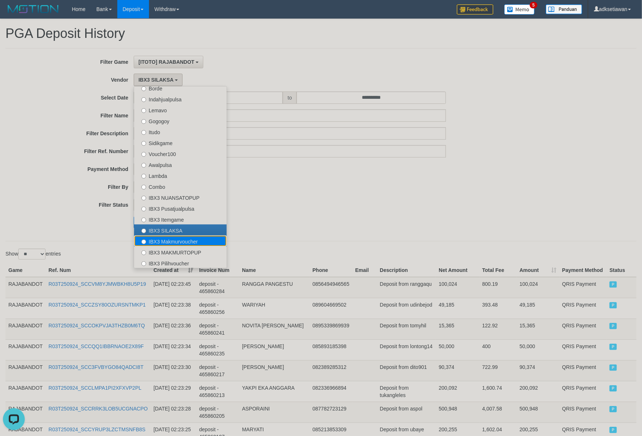
click at [195, 239] on label "IBX3 Makmurvoucher" at bounding box center [180, 240] width 93 height 11
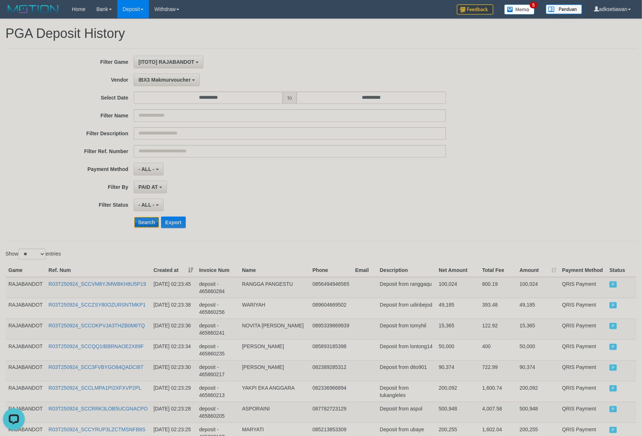
click at [148, 219] on button "Search" at bounding box center [147, 222] width 26 height 12
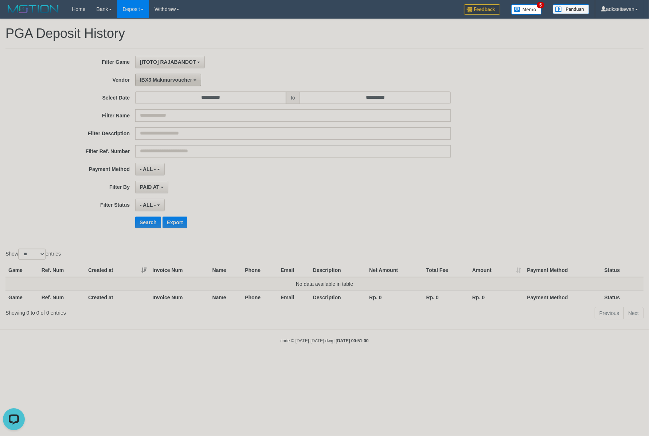
click at [168, 83] on button "IBX3 Makmurvoucher" at bounding box center [168, 80] width 66 height 12
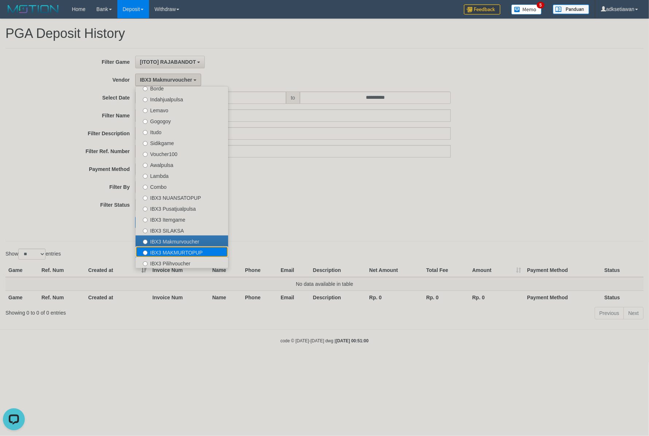
click at [167, 254] on label "IBX3 MAKMURTOPUP" at bounding box center [182, 251] width 93 height 11
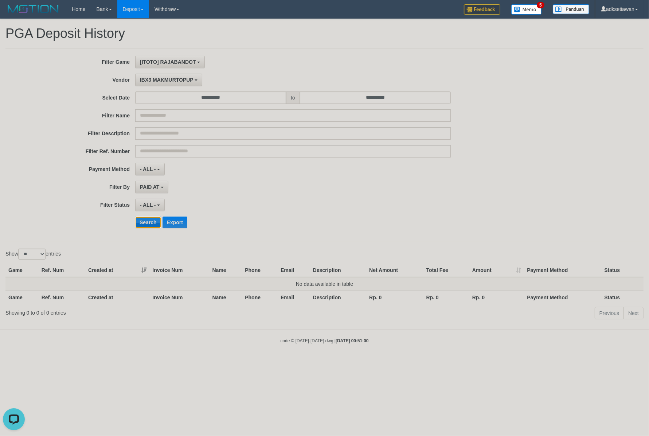
click at [142, 223] on button "Search" at bounding box center [148, 222] width 26 height 12
click at [183, 84] on button "IBX3 MAKMURTOPUP" at bounding box center [168, 80] width 67 height 12
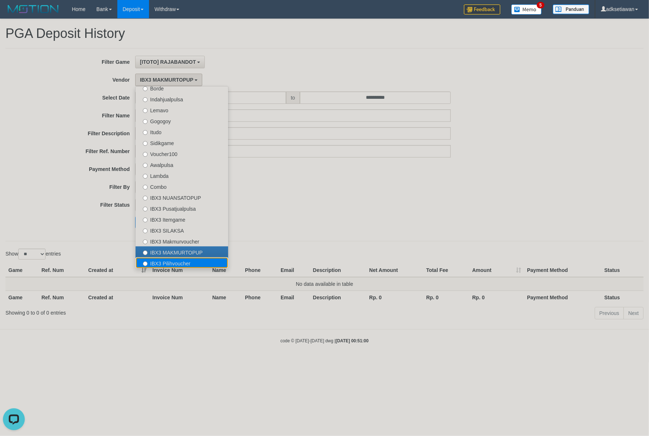
click at [166, 262] on label "IBX3 Pilihvoucher" at bounding box center [182, 262] width 93 height 11
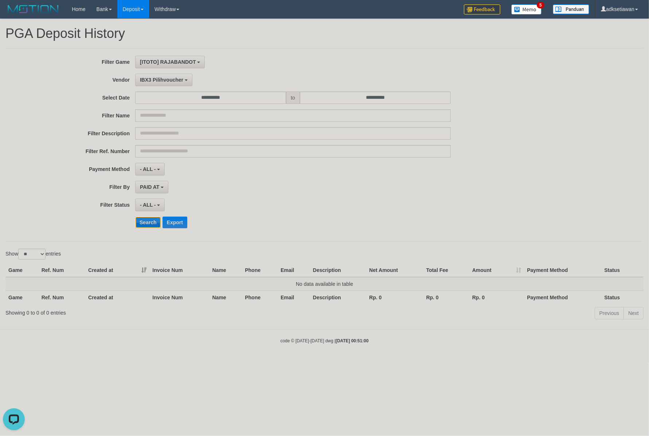
click at [152, 226] on button "Search" at bounding box center [148, 222] width 26 height 12
click at [150, 360] on body "Toggle navigation Home Bank Account List Load By Website Group [ITOTO] RAJABAND…" at bounding box center [324, 181] width 649 height 362
drag, startPoint x: 346, startPoint y: 191, endPoint x: 334, endPoint y: 178, distance: 17.0
click at [346, 191] on div "PAID AT PAID AT CREATED AT" at bounding box center [292, 187] width 315 height 12
click at [170, 75] on button "IBX3 Pilihvoucher" at bounding box center [163, 80] width 57 height 12
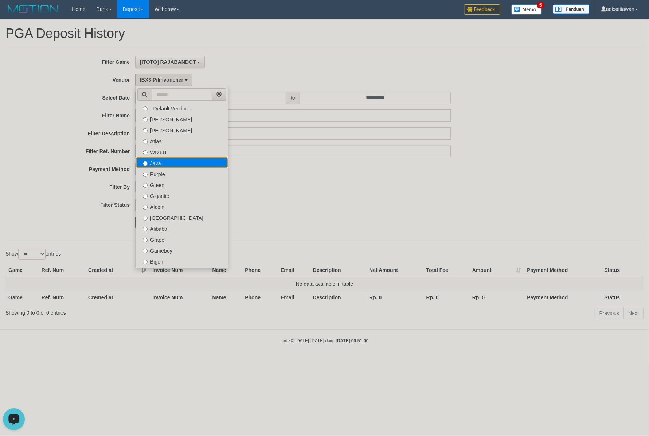
click at [205, 162] on label "Java" at bounding box center [182, 162] width 93 height 11
select select "**********"
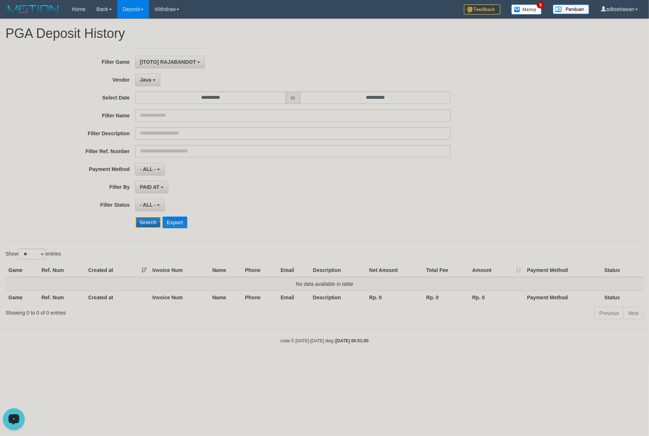
click at [146, 225] on button "Search" at bounding box center [148, 222] width 26 height 12
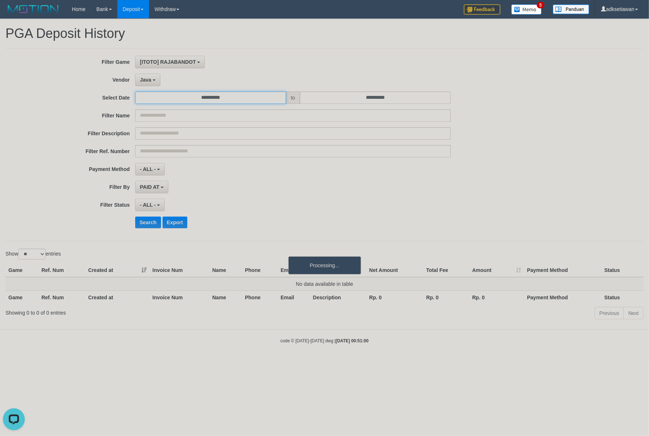
click at [248, 99] on input "**********" at bounding box center [210, 97] width 151 height 12
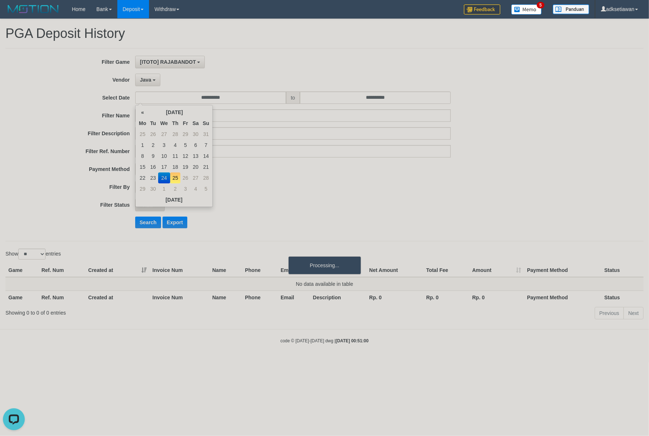
click at [161, 178] on td "24" at bounding box center [164, 177] width 12 height 11
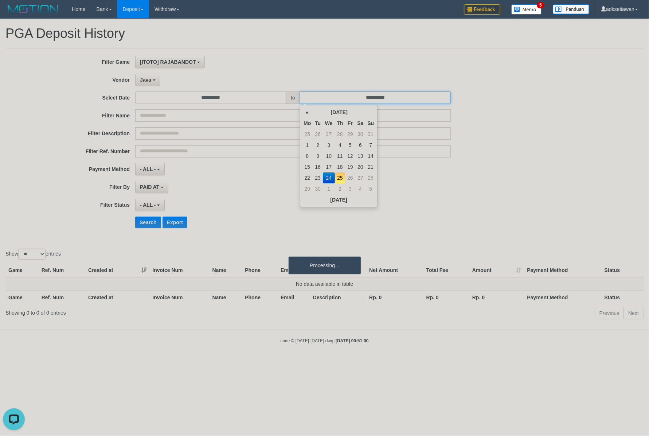
click at [395, 101] on input "**********" at bounding box center [375, 97] width 151 height 12
click at [325, 179] on td "24" at bounding box center [329, 177] width 12 height 11
click at [155, 221] on button "Search" at bounding box center [148, 222] width 26 height 12
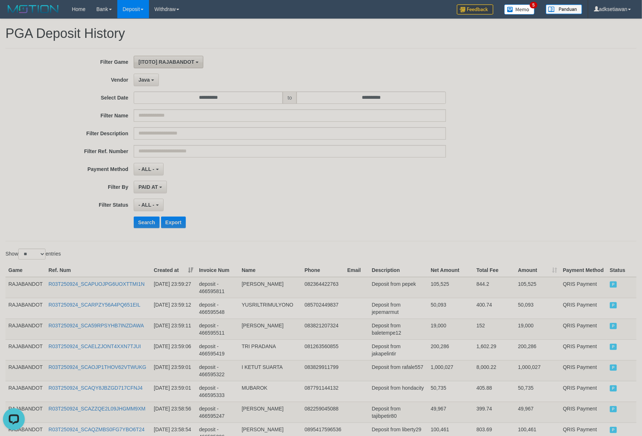
click at [170, 67] on button "[ITOTO] RAJABANDOT" at bounding box center [169, 62] width 70 height 12
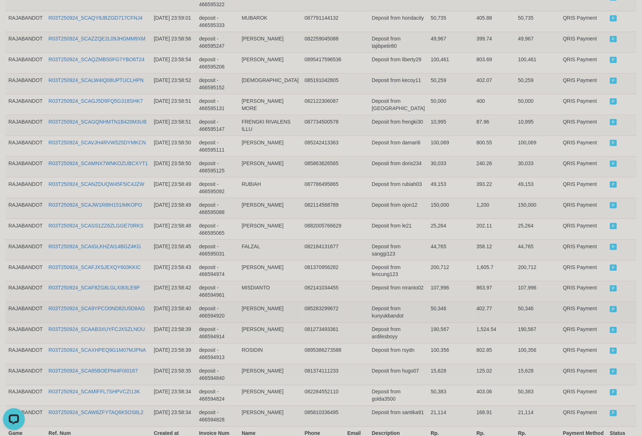
scroll to position [443, 0]
